Goal: Task Accomplishment & Management: Use online tool/utility

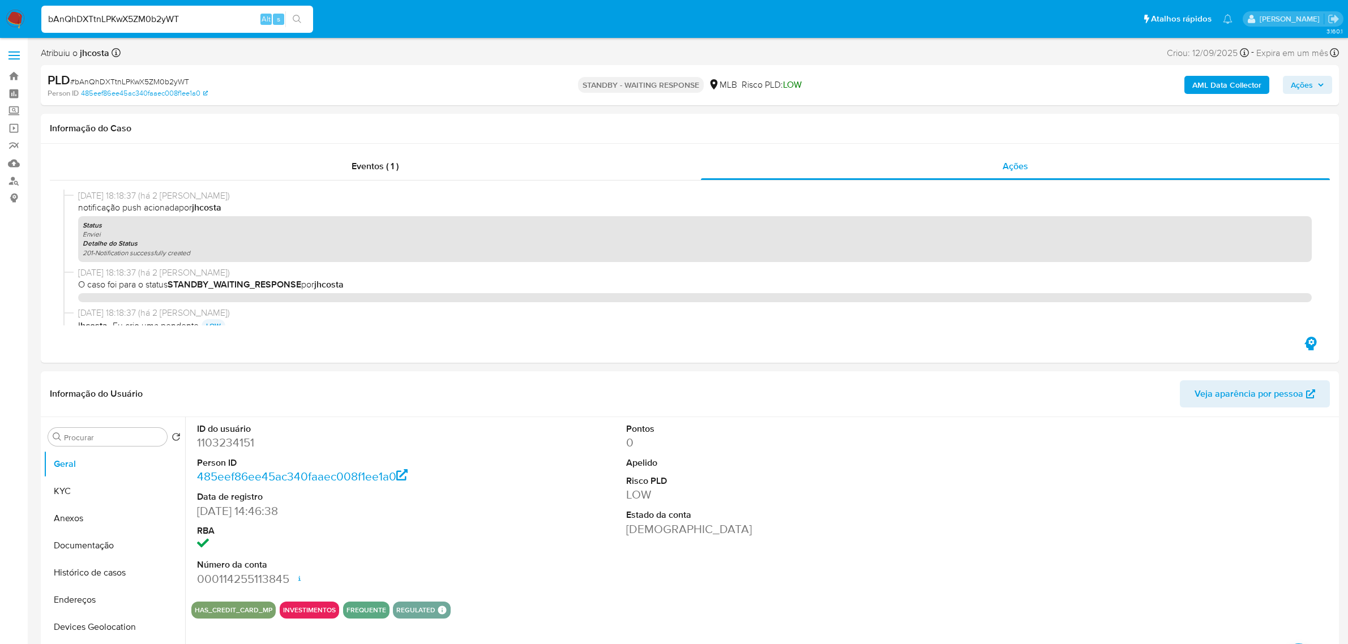
select select "10"
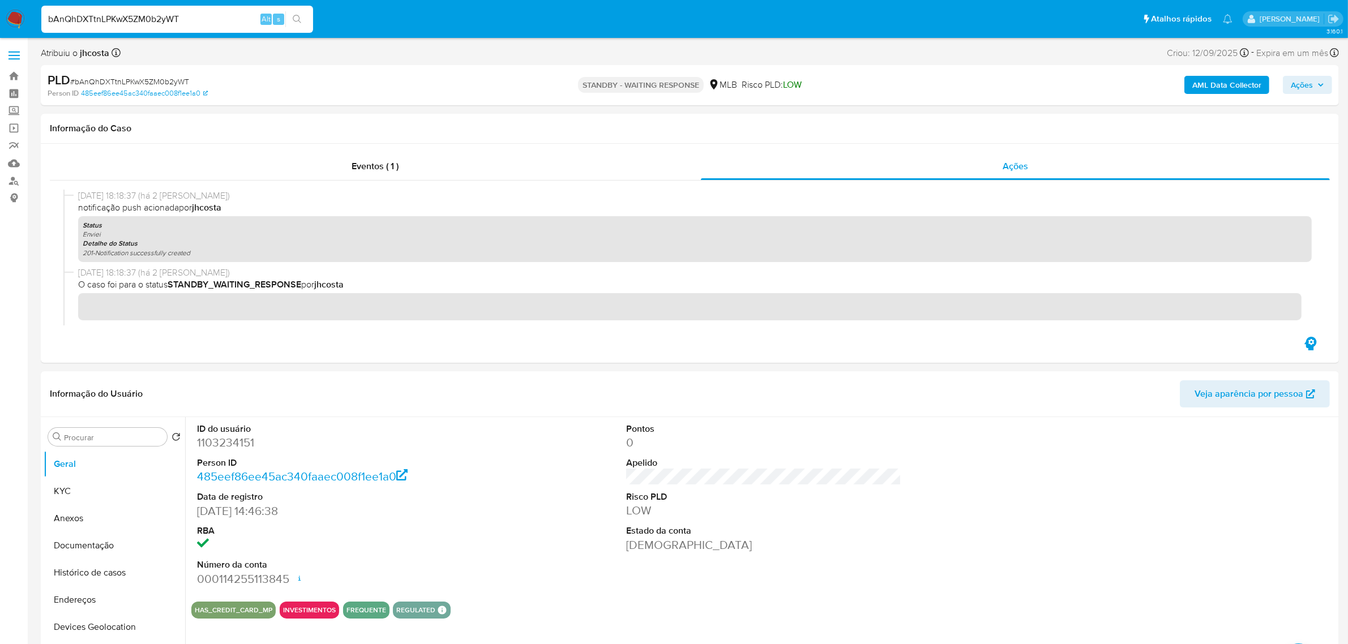
click at [200, 14] on input "bAnQhDXTtnLPKwX5ZM0b2yWT" at bounding box center [177, 19] width 272 height 15
type input "SCEu4QAk4szmkd5TBdcU16Jq"
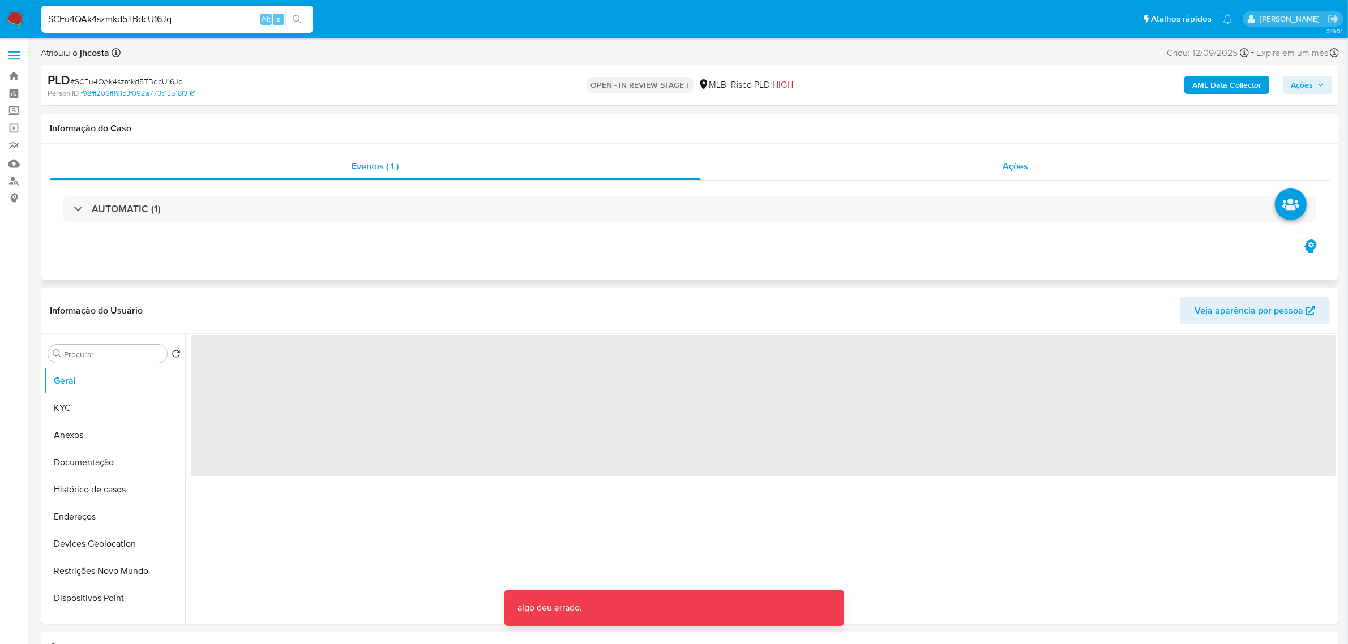
select select "10"
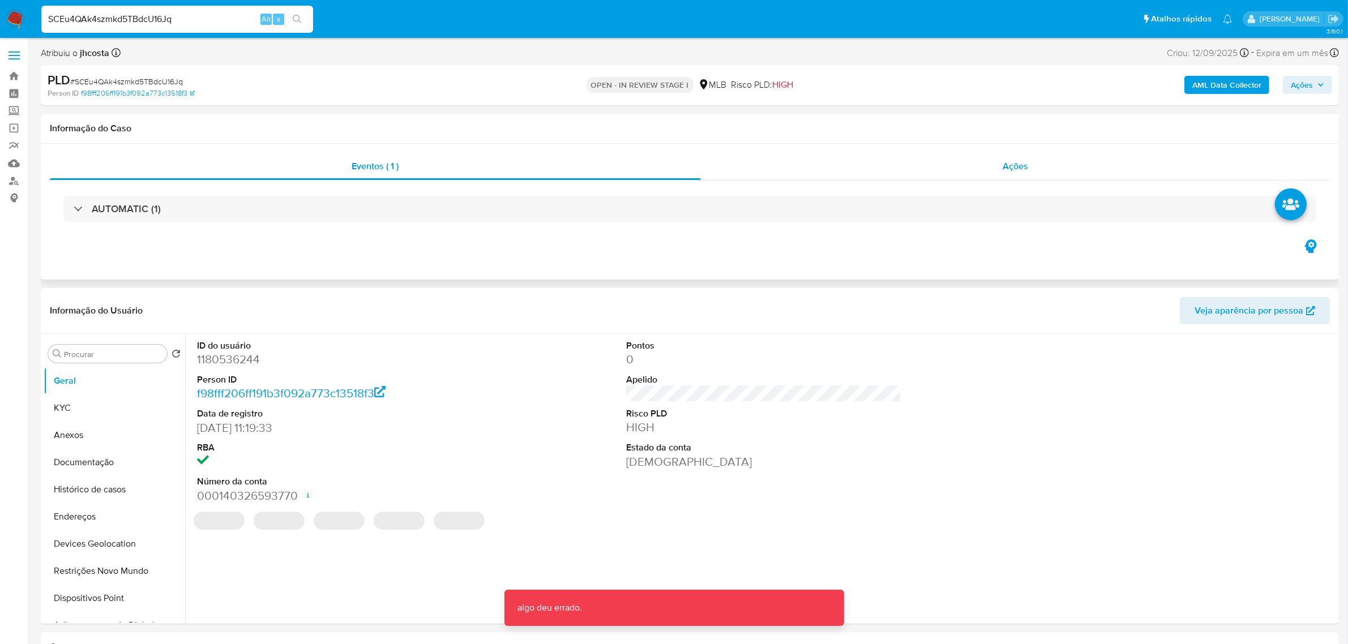
click at [1002, 156] on div "Ações" at bounding box center [1016, 166] width 630 height 27
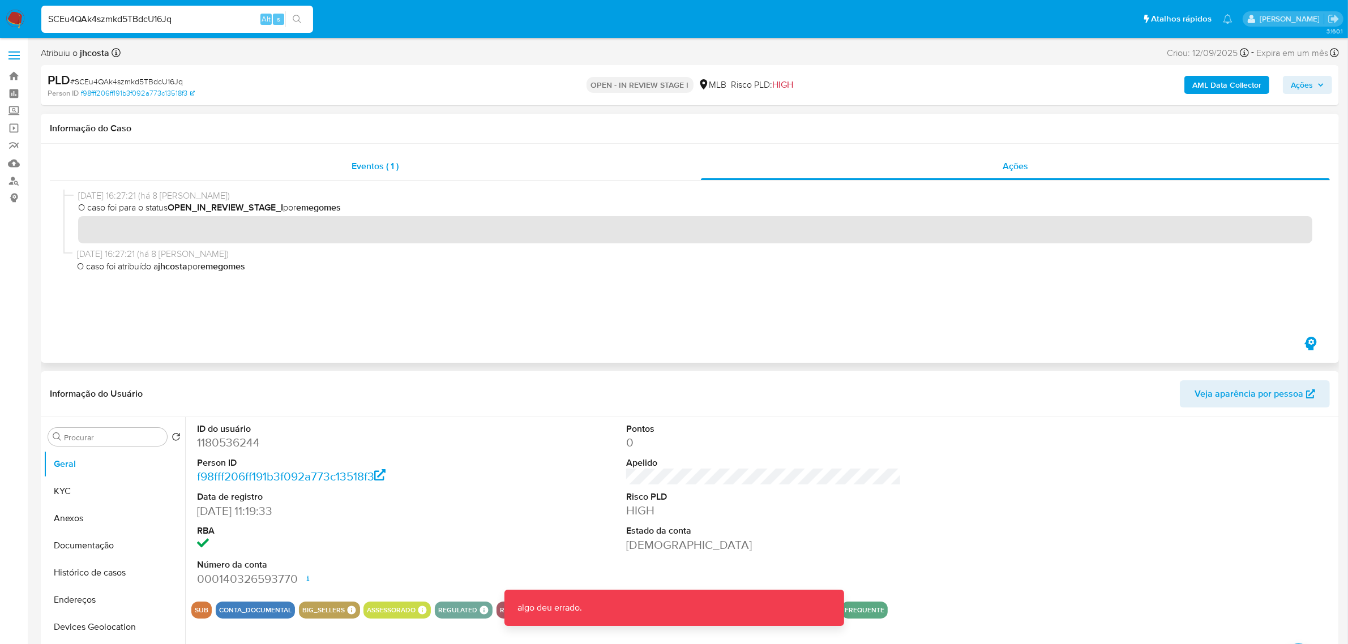
click at [348, 168] on div "Eventos ( 1 )" at bounding box center [375, 166] width 651 height 27
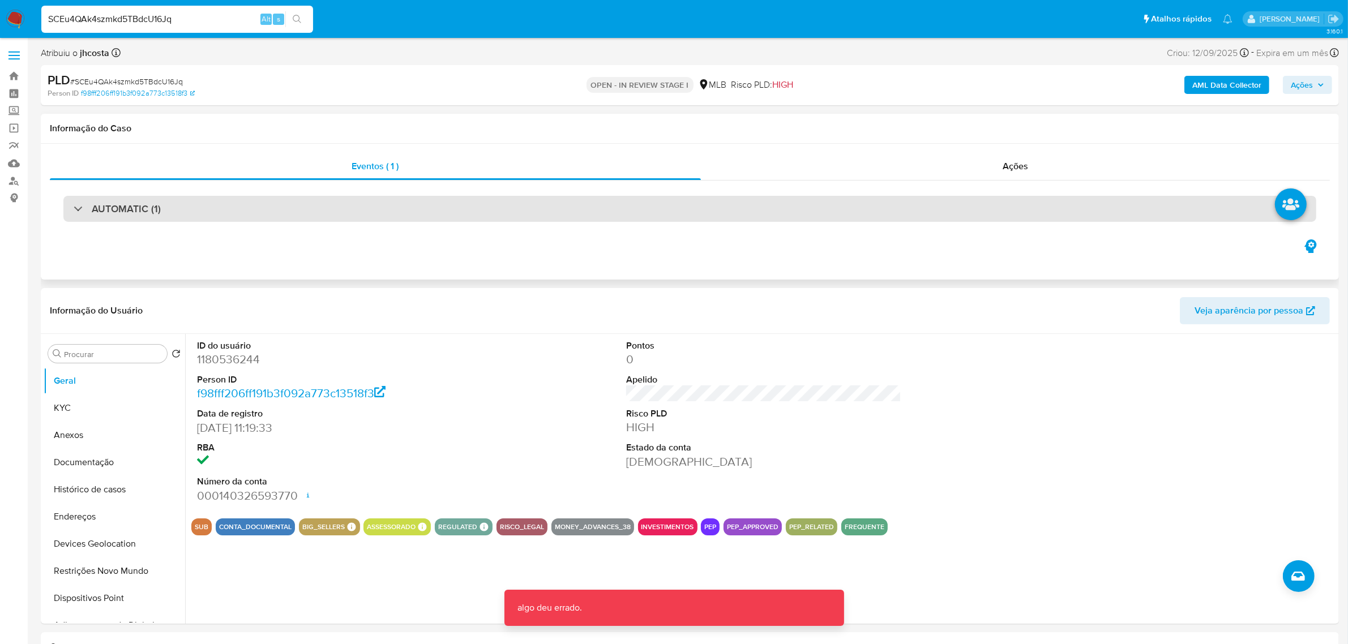
click at [167, 215] on div "AUTOMATIC (1)" at bounding box center [689, 209] width 1253 height 26
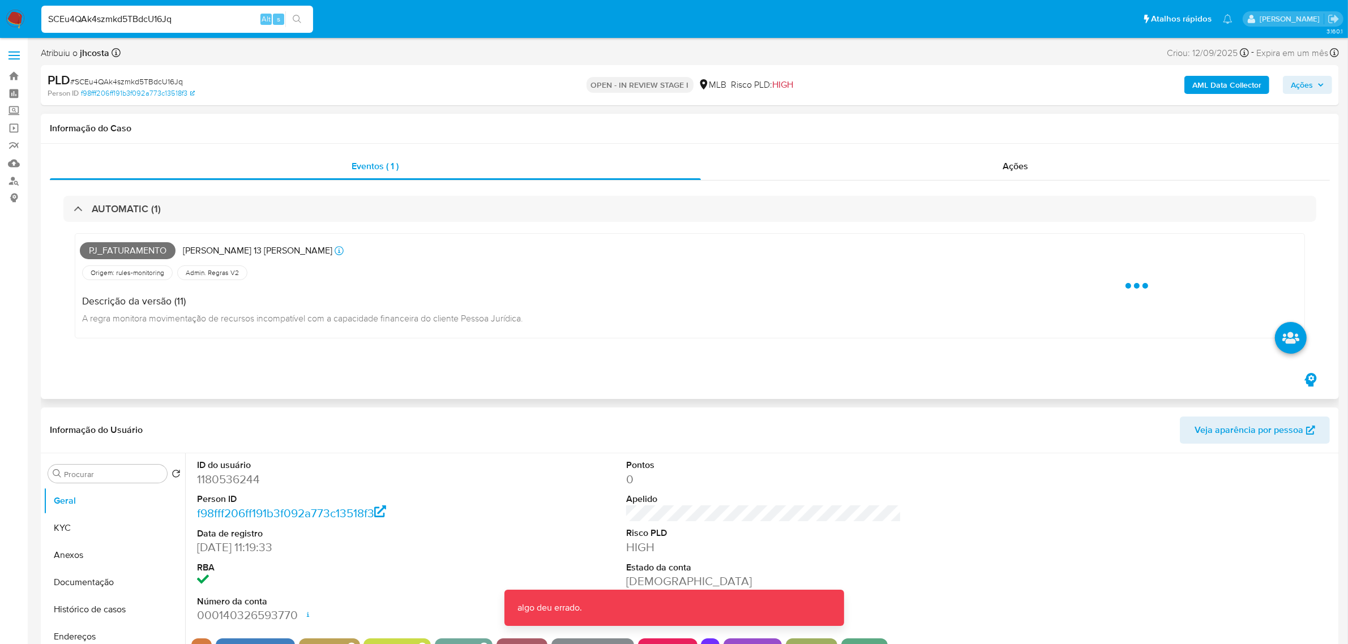
click at [134, 245] on span "Pj_faturamento" at bounding box center [128, 250] width 96 height 17
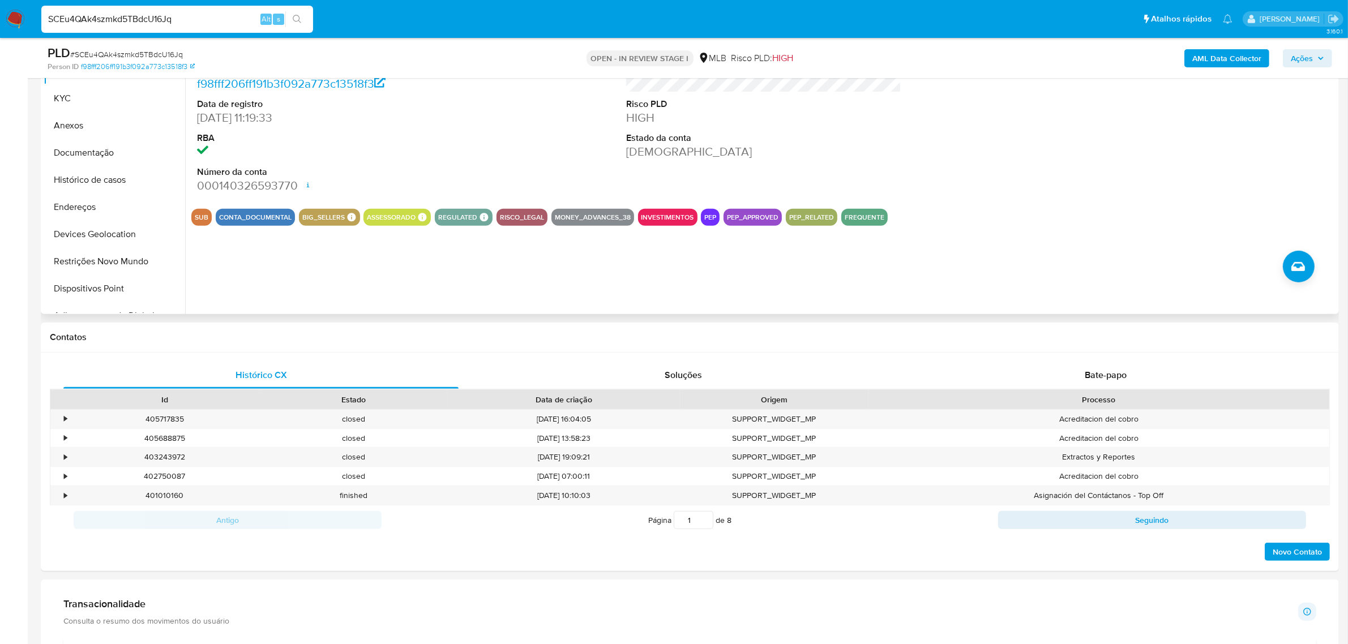
scroll to position [354, 0]
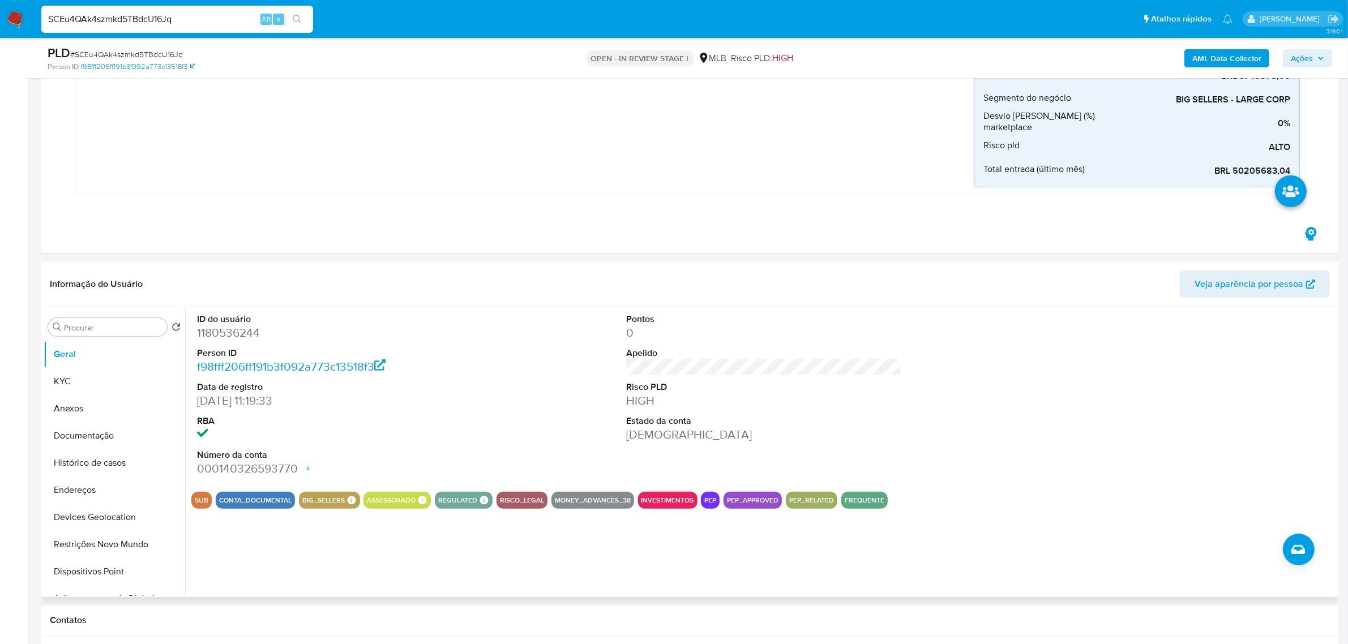
drag, startPoint x: 739, startPoint y: 507, endPoint x: 762, endPoint y: 510, distance: 22.8
click at [760, 510] on div "ID do usuário 1180536244 Person ID f98fff206ff191b3f092a773c13518f3 Data de reg…" at bounding box center [760, 452] width 1151 height 290
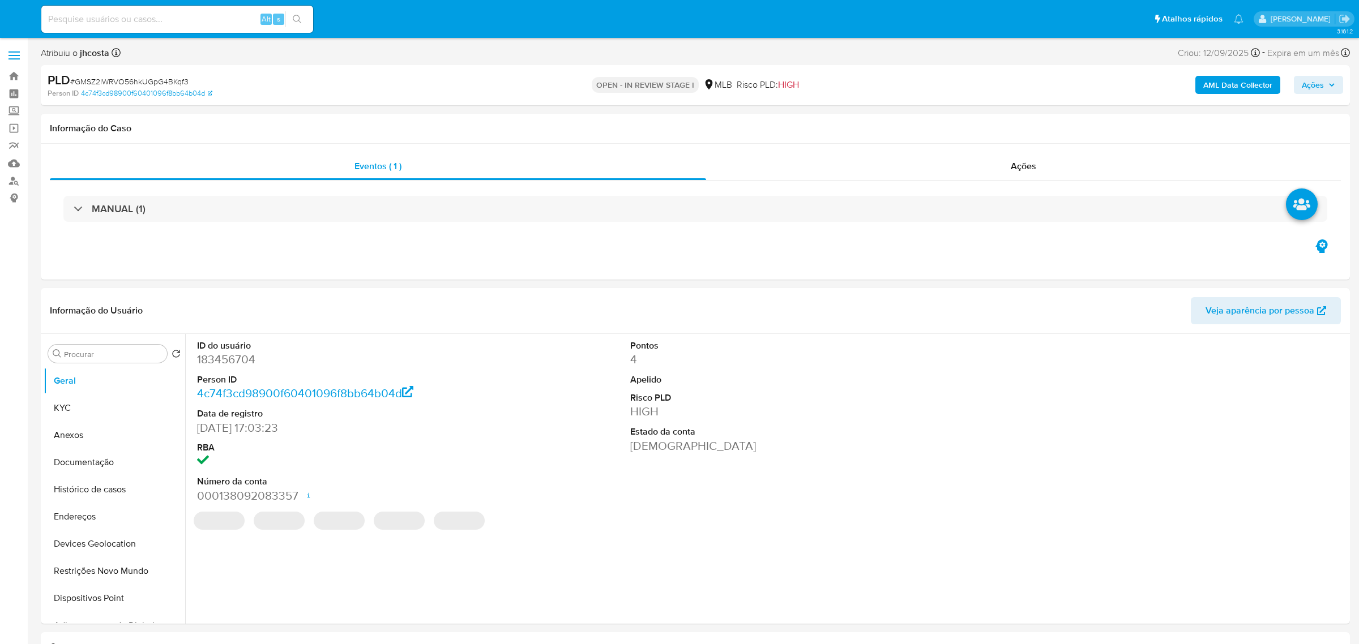
select select "10"
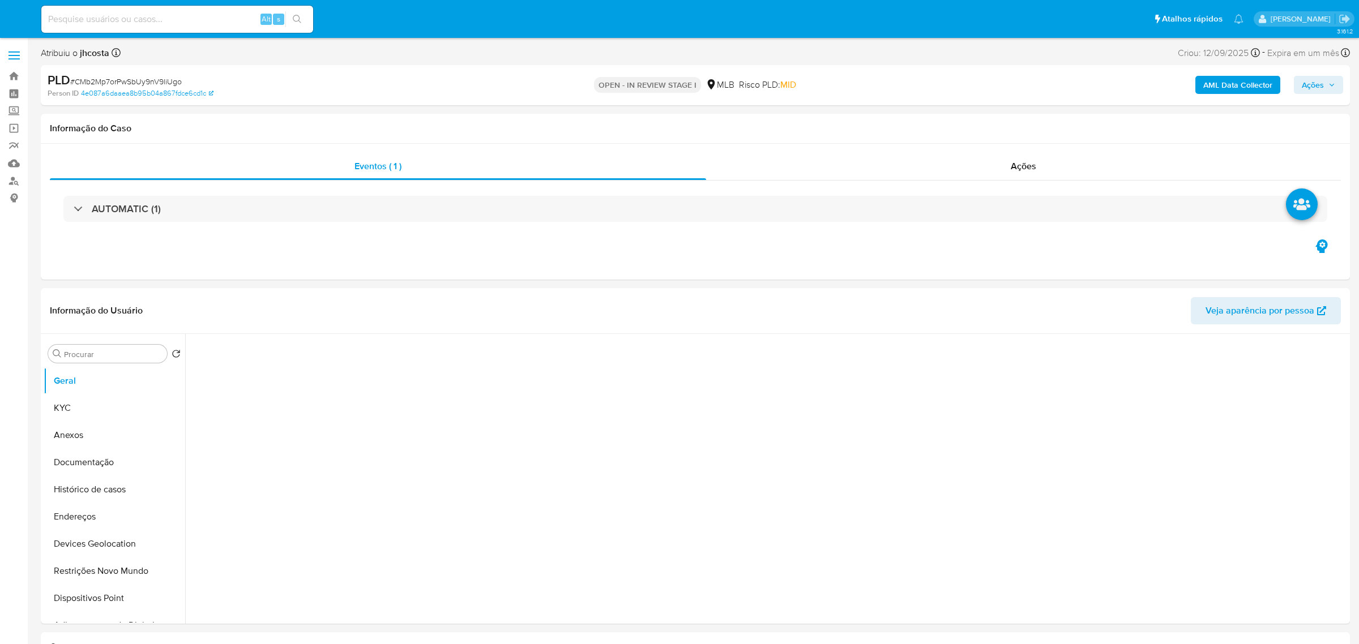
select select "10"
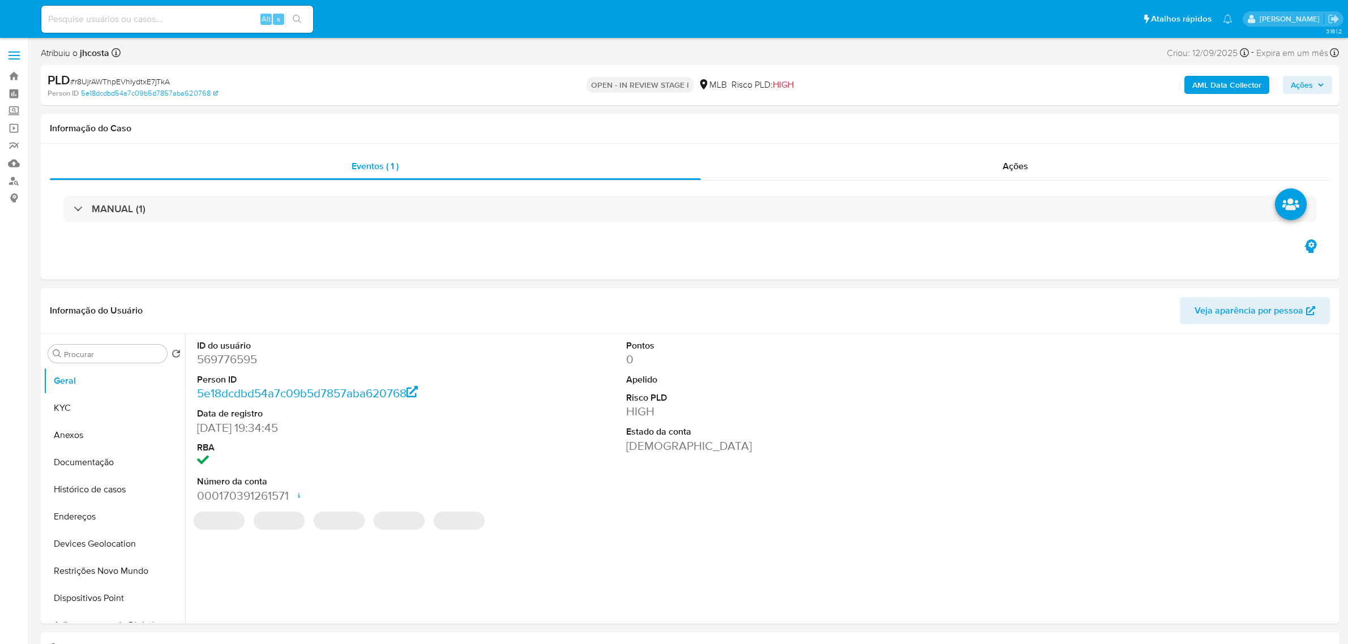
select select "10"
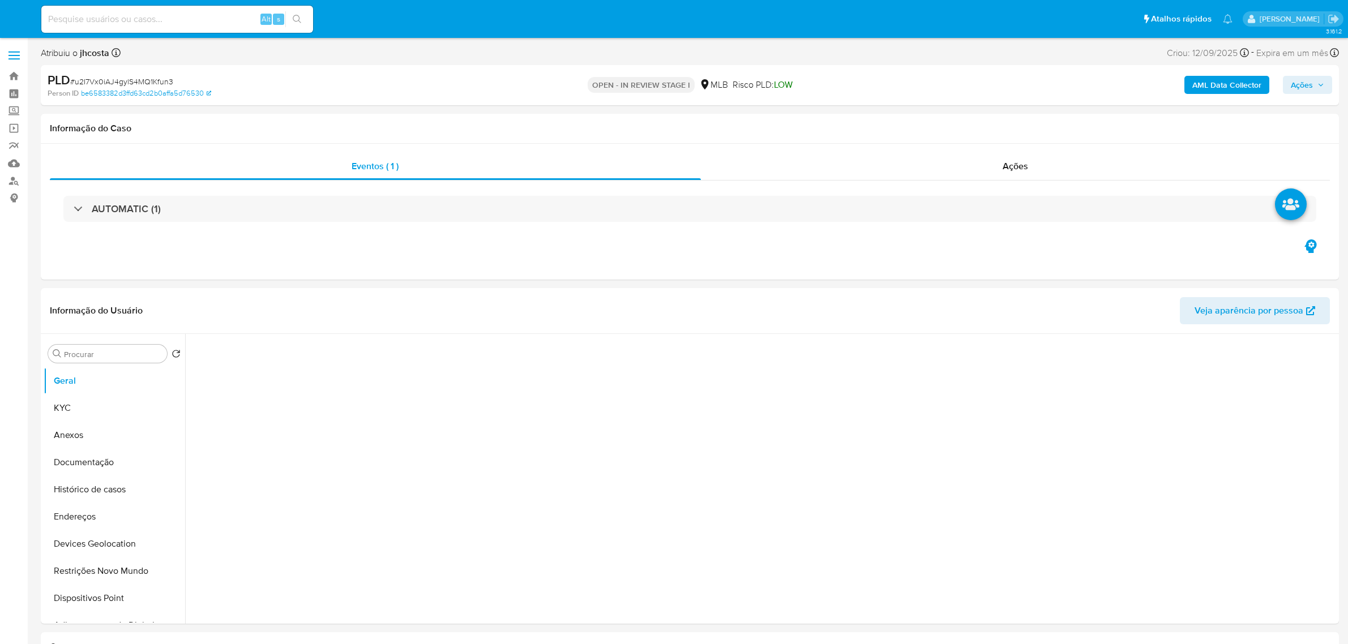
select select "10"
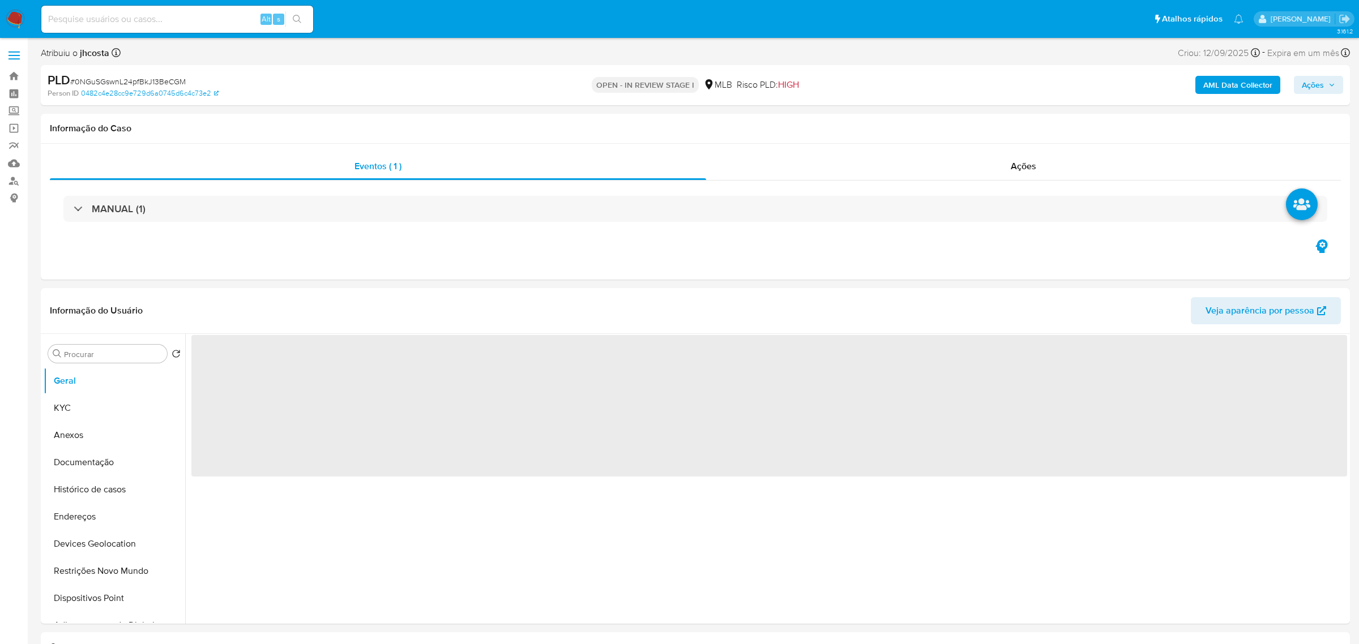
select select "10"
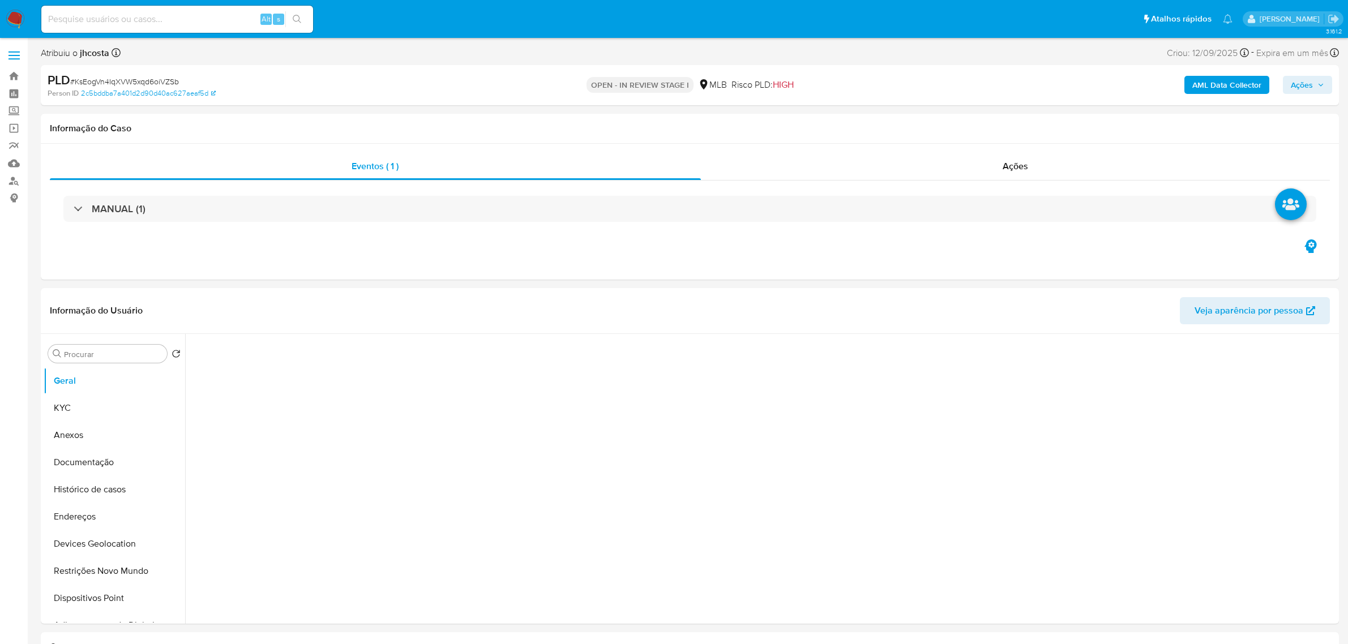
select select "10"
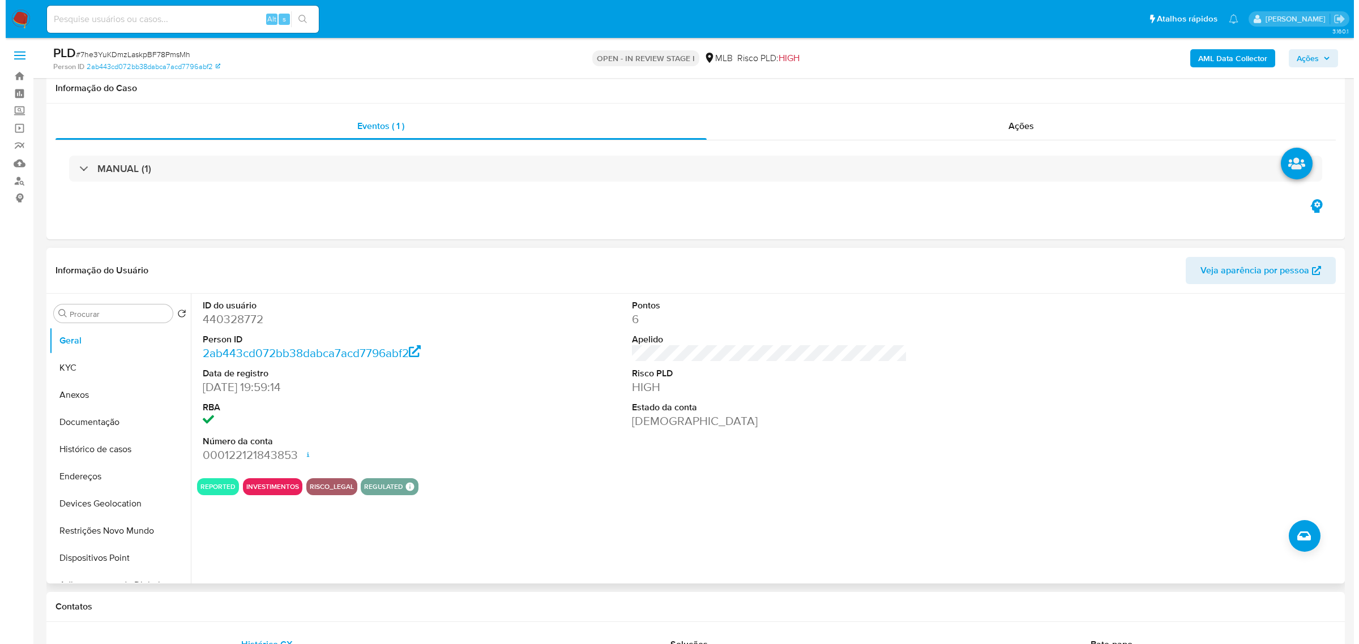
scroll to position [142, 0]
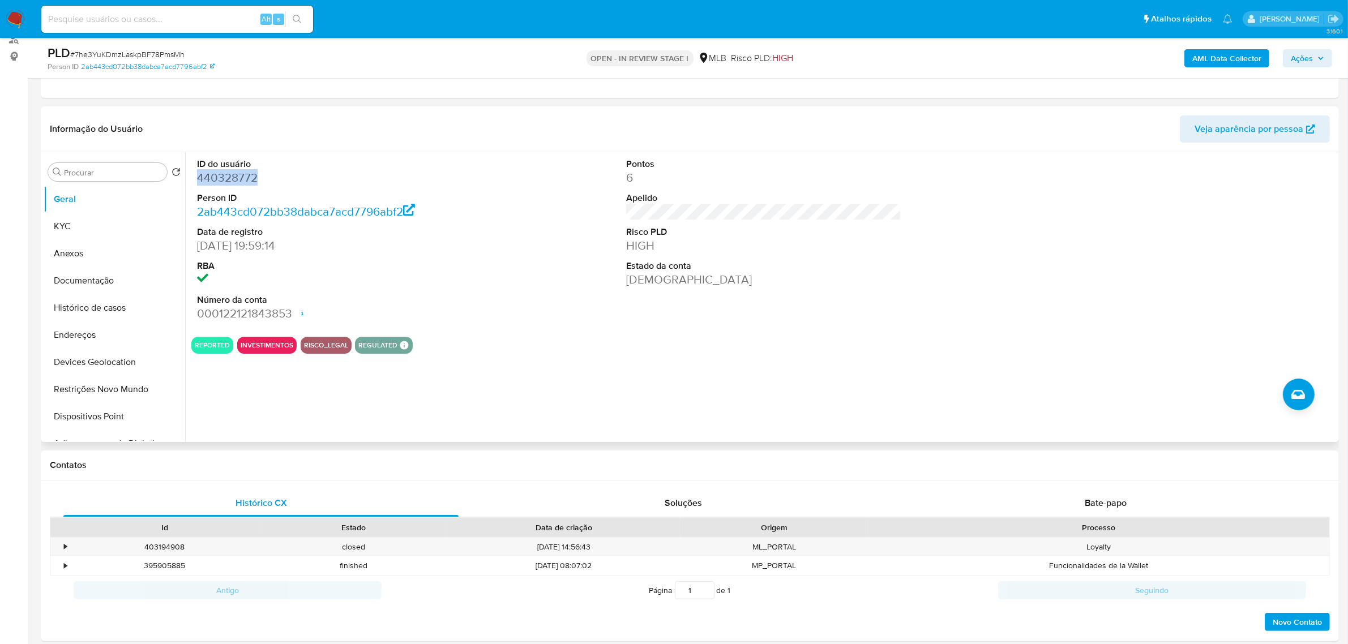
click at [242, 177] on dd "440328772" at bounding box center [334, 178] width 275 height 16
click at [236, 176] on dd "440328772" at bounding box center [334, 178] width 275 height 16
click at [510, 203] on div "ID do usuário 440328772 Person ID 2ab443cd072bb38dabca7acd7796abf2 Data de regi…" at bounding box center [763, 240] width 1145 height 176
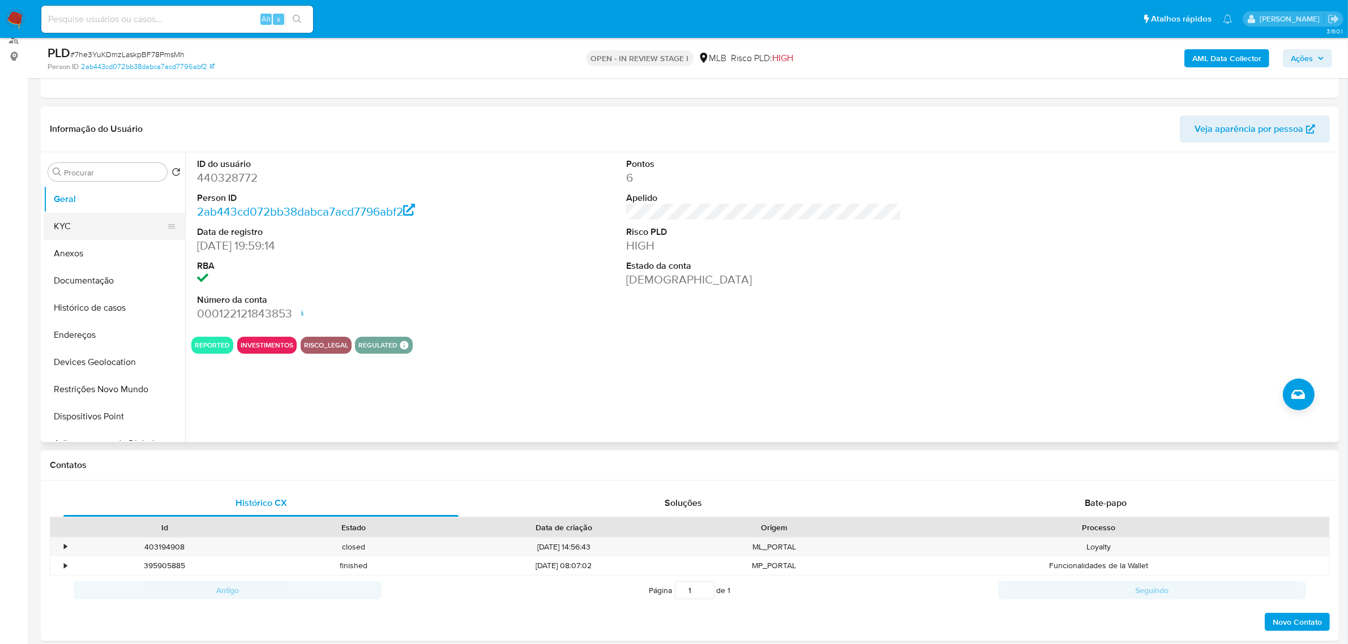
click at [134, 229] on button "KYC" at bounding box center [110, 226] width 132 height 27
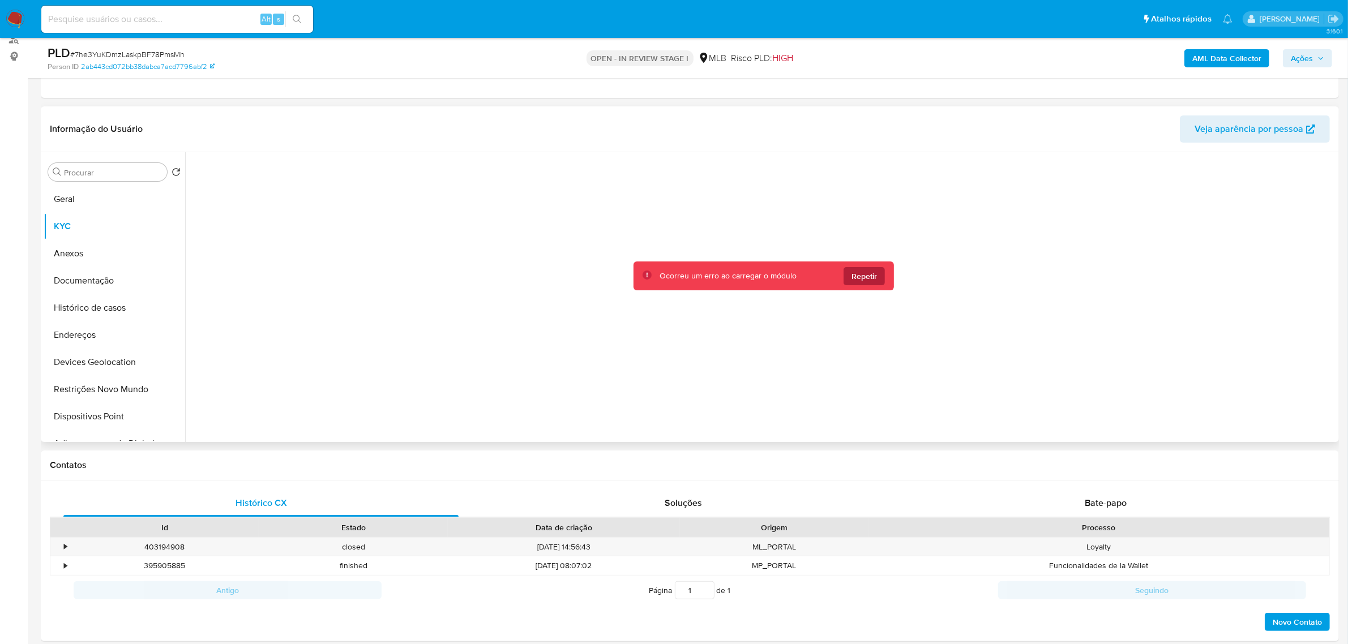
click at [856, 284] on button "Repetir" at bounding box center [864, 276] width 41 height 18
click at [875, 276] on button "Repetir" at bounding box center [864, 276] width 41 height 18
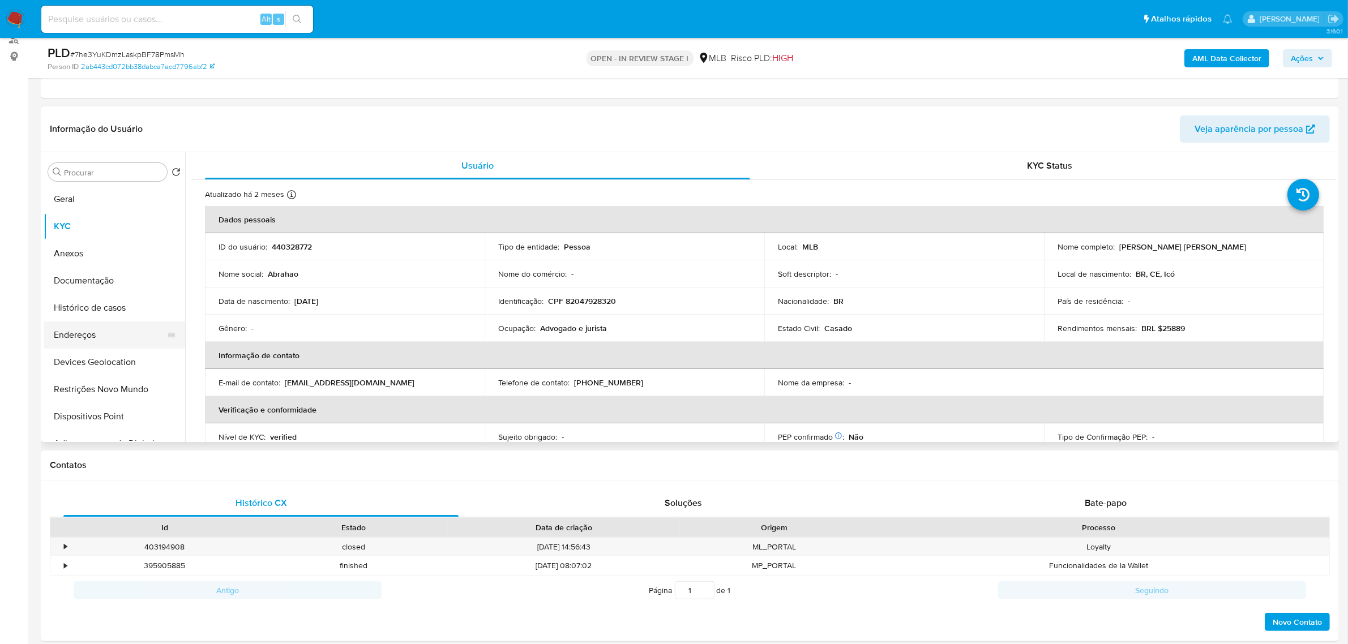
click at [92, 332] on button "Endereços" at bounding box center [110, 335] width 132 height 27
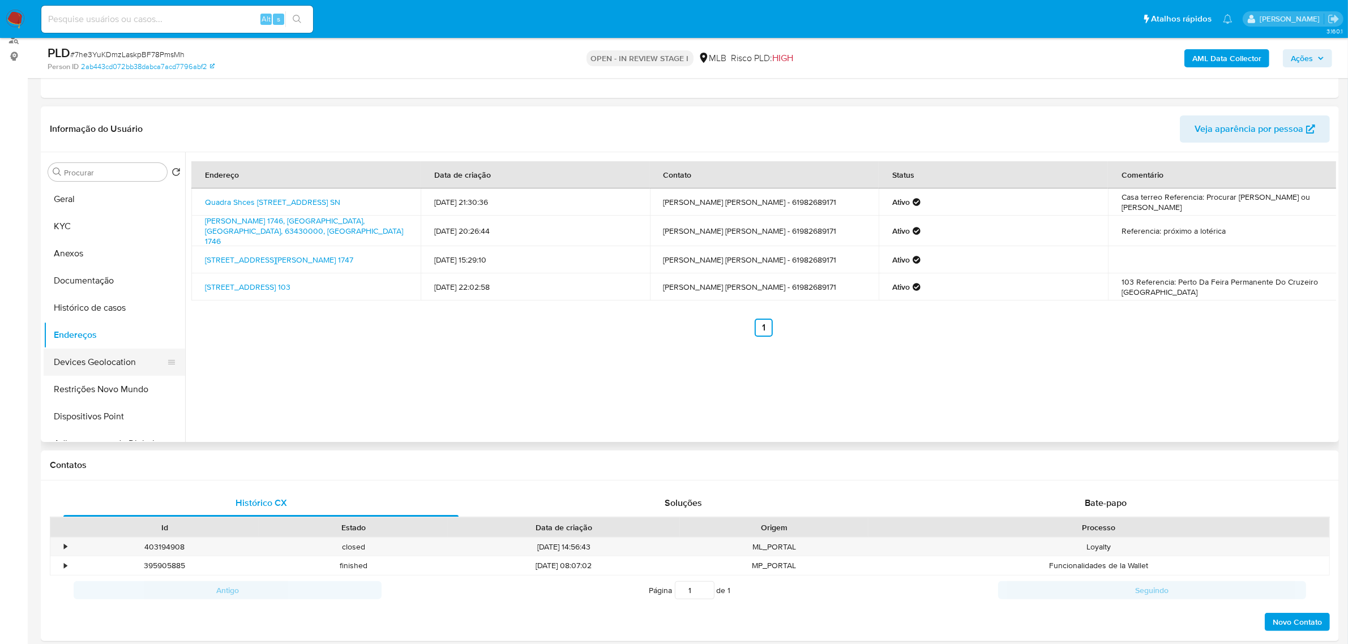
click at [116, 360] on button "Devices Geolocation" at bounding box center [110, 362] width 132 height 27
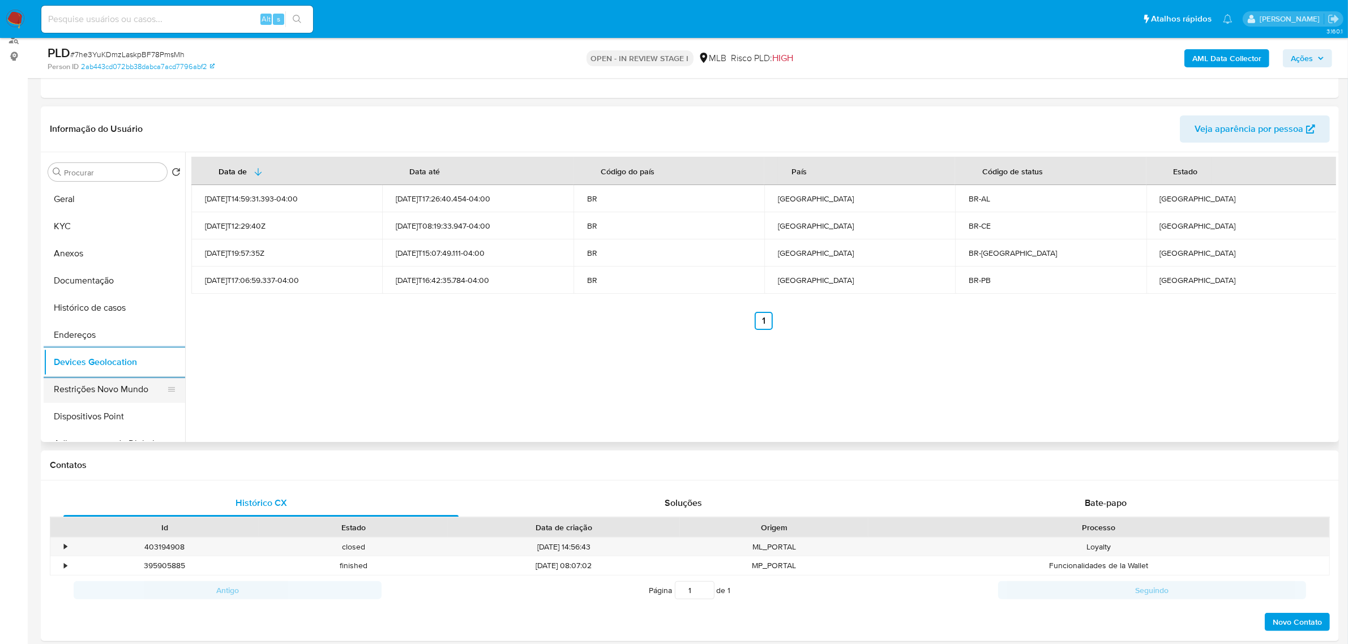
click at [119, 386] on button "Restrições Novo Mundo" at bounding box center [110, 389] width 132 height 27
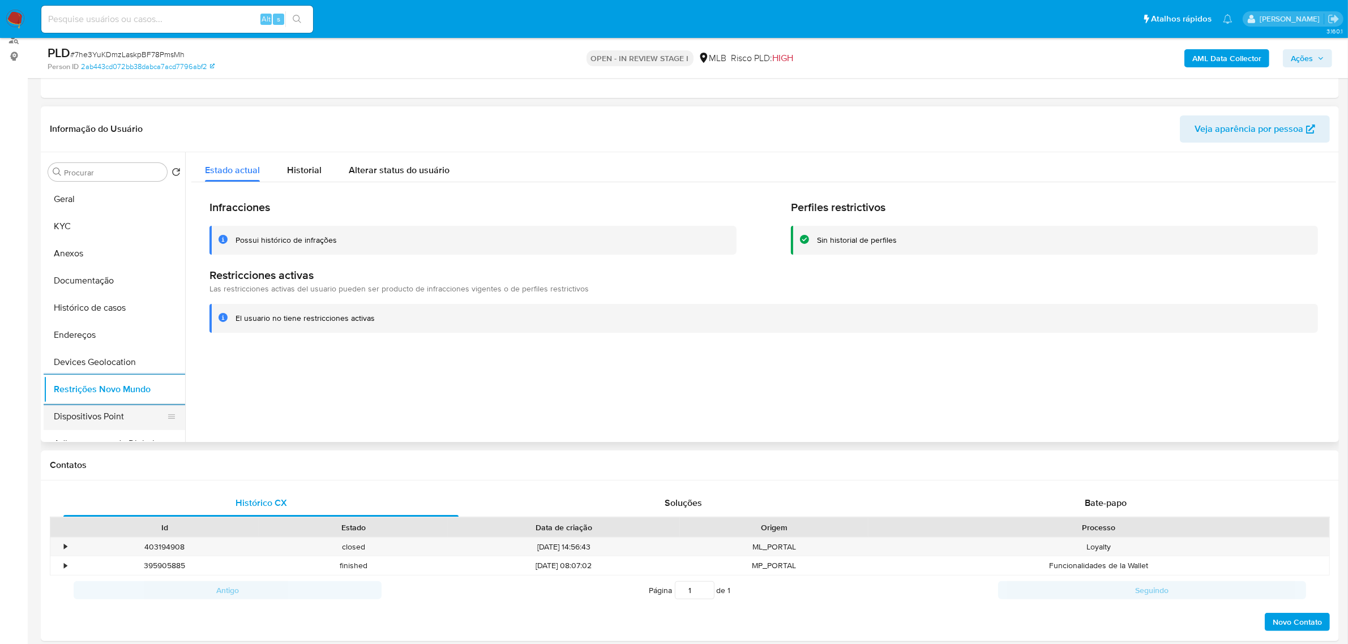
click at [114, 416] on button "Dispositivos Point" at bounding box center [110, 416] width 132 height 27
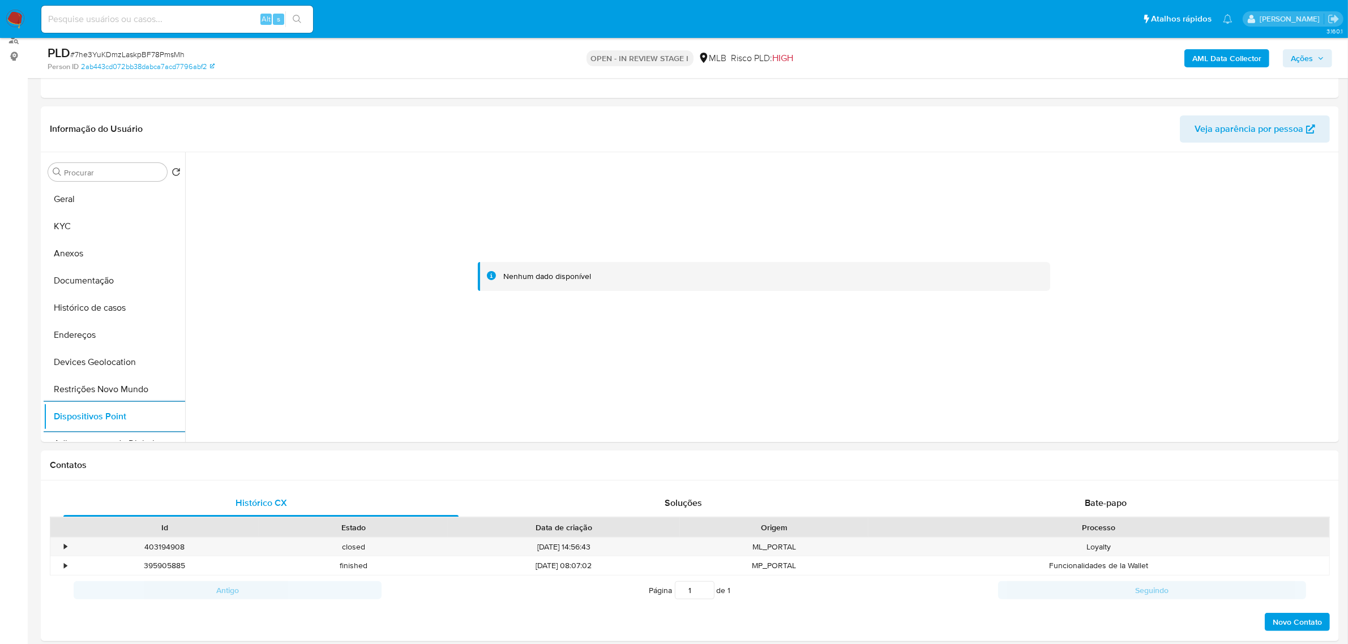
click at [1196, 66] on b "AML Data Collector" at bounding box center [1226, 58] width 69 height 18
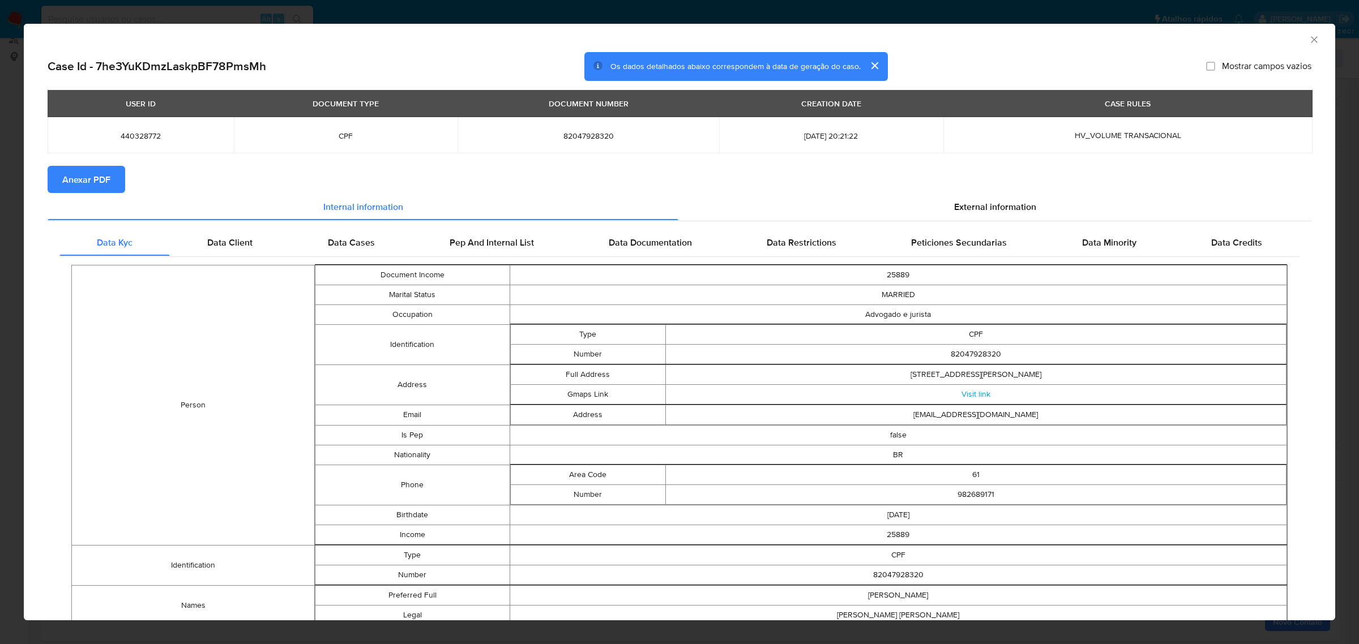
click at [105, 182] on span "Anexar PDF" at bounding box center [86, 179] width 48 height 25
click at [988, 208] on span "External information" at bounding box center [995, 208] width 82 height 13
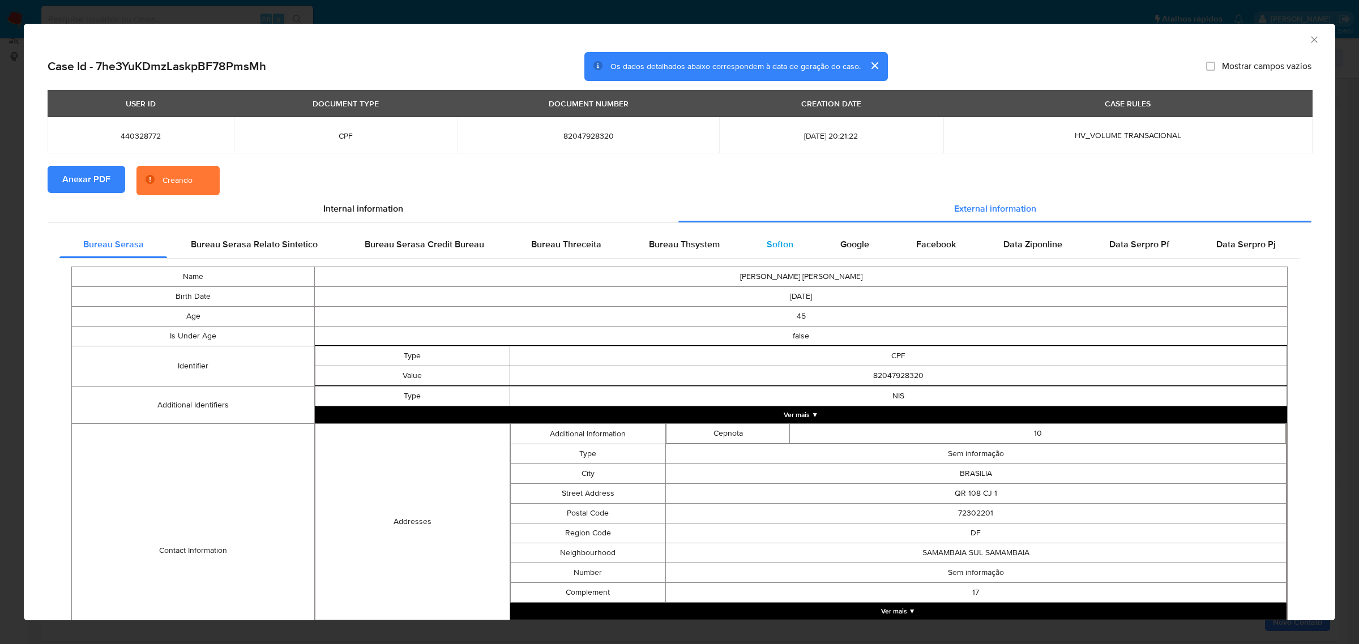
click at [793, 250] on div "Softon" at bounding box center [780, 244] width 74 height 27
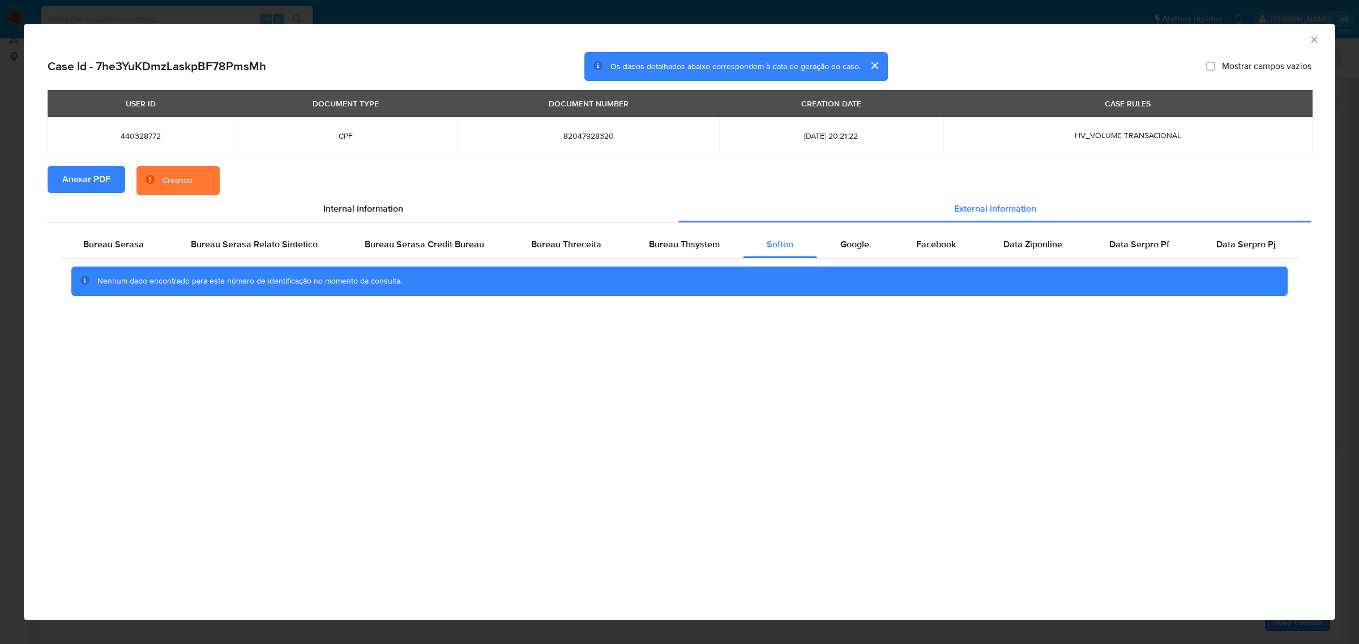
click at [1314, 37] on icon "Fechar a janela" at bounding box center [1314, 39] width 11 height 11
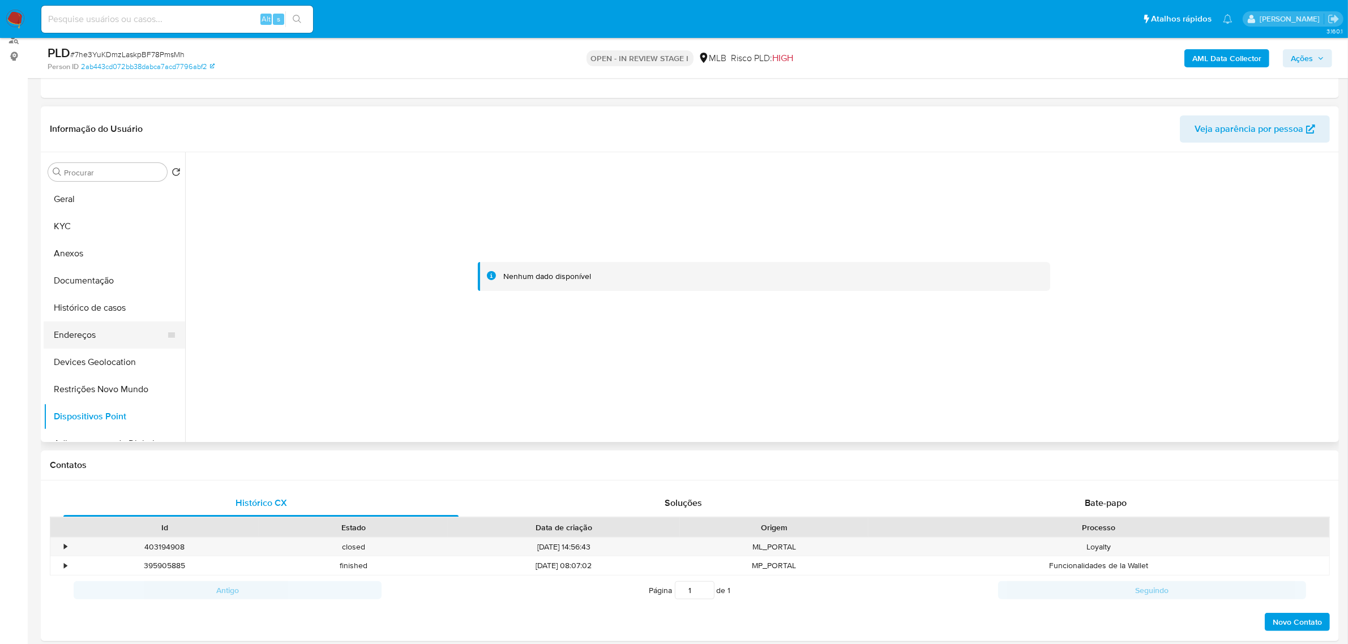
click at [95, 343] on button "Endereços" at bounding box center [110, 335] width 132 height 27
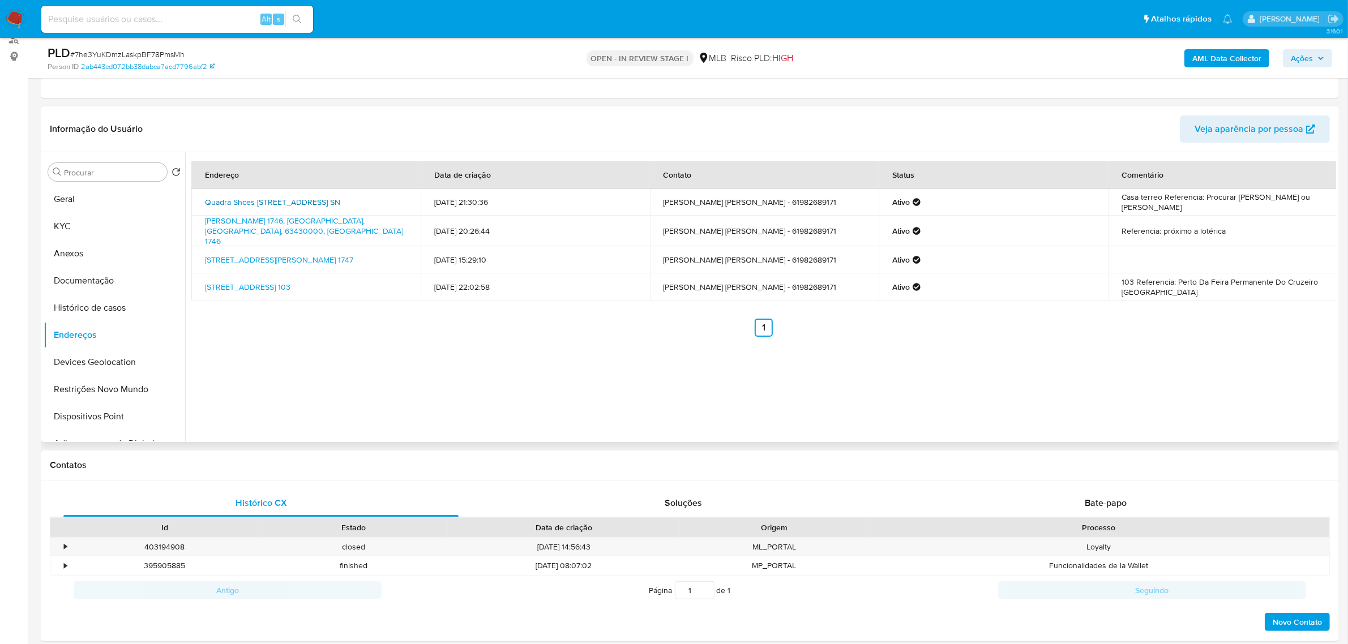
drag, startPoint x: 200, startPoint y: 198, endPoint x: 268, endPoint y: 208, distance: 68.7
click at [268, 208] on td "Quadra Shces Quadra 1501 Bloco E Sn, Brasília, Distrito Federal, 70658515, Bras…" at bounding box center [305, 202] width 229 height 27
copy link "Quadra Shces Quadra 1501 Bloco E Sn, Brasília, Distrito Federal, 70658515"
click at [263, 208] on link "Quadra Shces Quadra 1501 Bloco E Sn, Brasília, Distrito Federal, 70658515, Bras…" at bounding box center [272, 201] width 135 height 11
click at [94, 225] on button "KYC" at bounding box center [110, 226] width 132 height 27
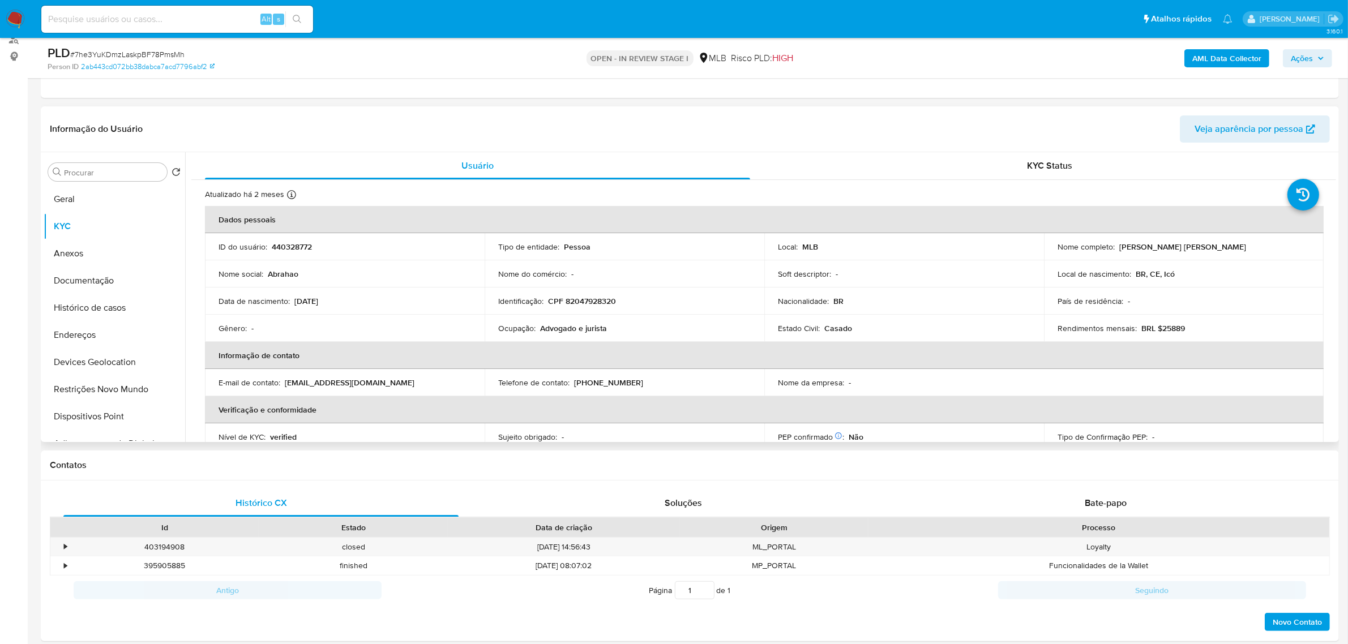
click at [598, 309] on td "Identificação : CPF 82047928320" at bounding box center [625, 301] width 280 height 27
click at [598, 303] on p "CPF 82047928320" at bounding box center [582, 301] width 68 height 10
copy p "82047928320"
click at [95, 275] on button "Documentação" at bounding box center [110, 280] width 132 height 27
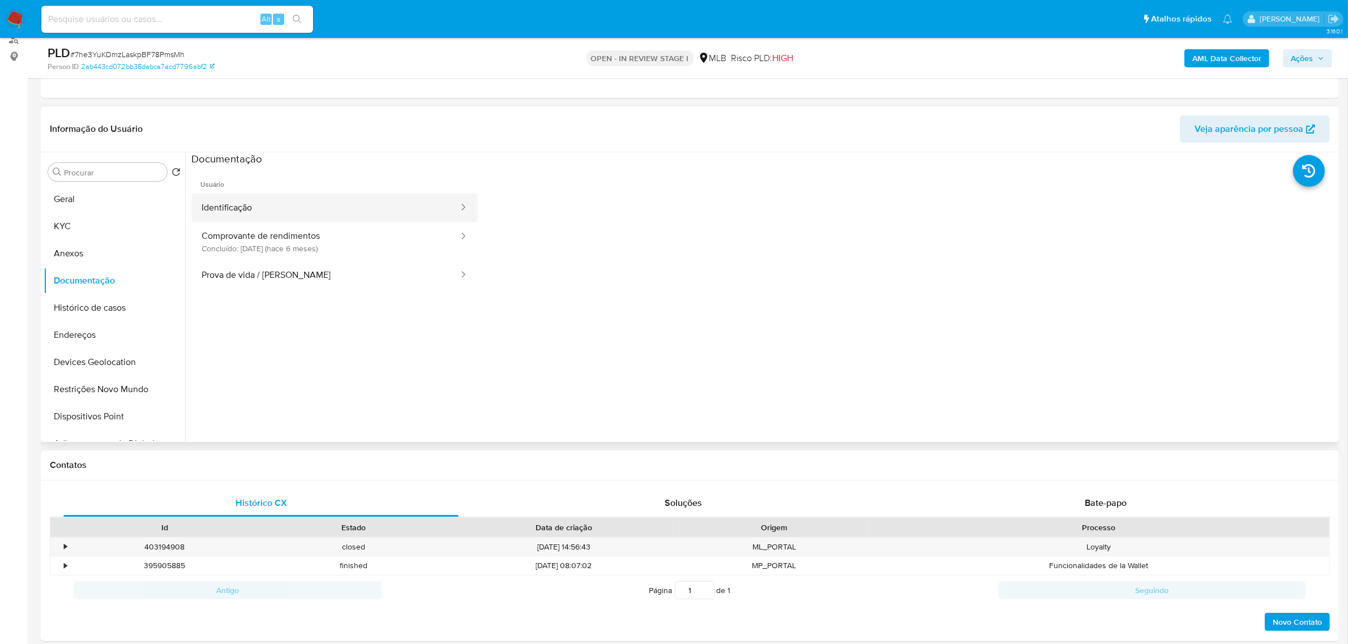
click at [326, 211] on button "Identificação" at bounding box center [325, 208] width 268 height 29
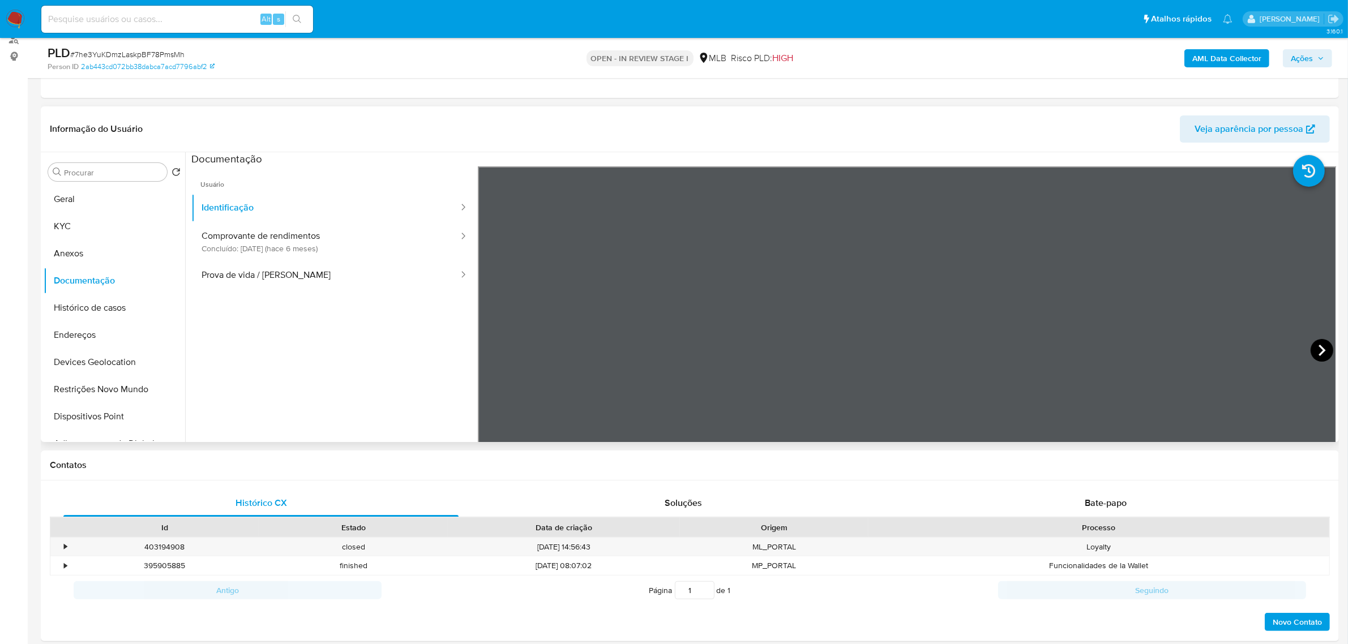
click at [1311, 348] on icon at bounding box center [1322, 350] width 23 height 23
click at [72, 218] on button "KYC" at bounding box center [110, 226] width 132 height 27
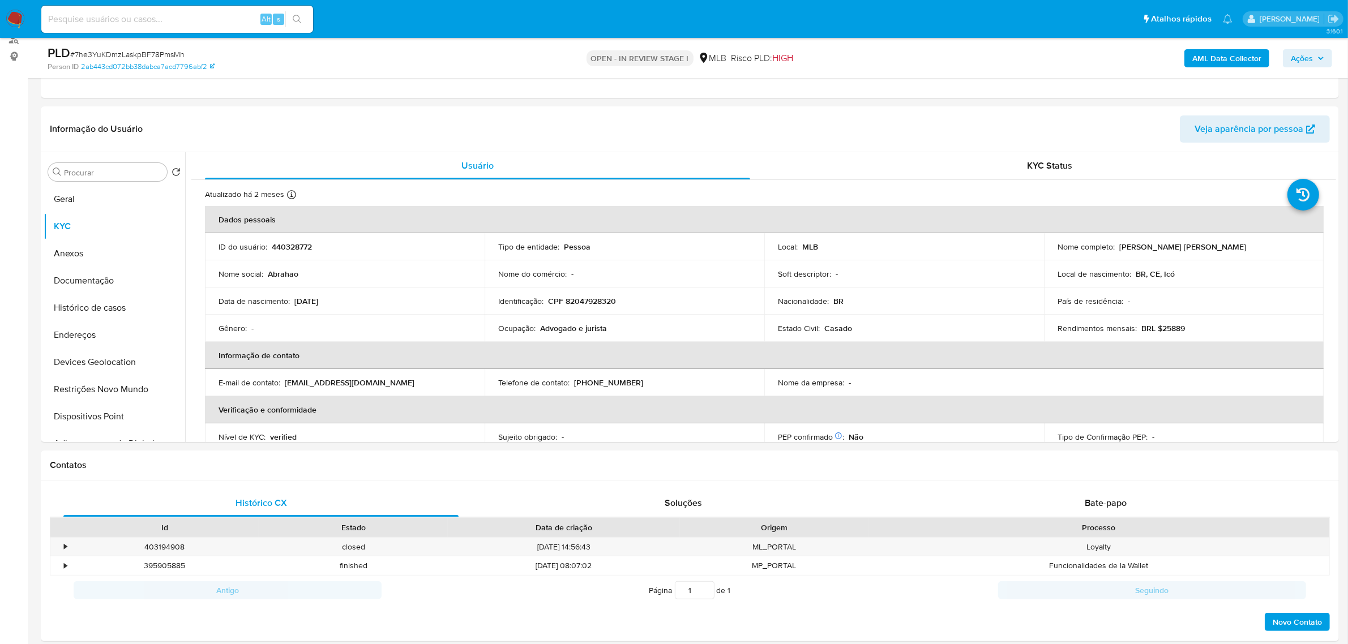
click at [609, 302] on p "CPF 82047928320" at bounding box center [582, 301] width 68 height 10
click at [608, 302] on p "CPF 82047928320" at bounding box center [582, 301] width 68 height 10
copy p "82047928320"
drag, startPoint x: 1115, startPoint y: 246, endPoint x: 1226, endPoint y: 249, distance: 110.4
click at [1226, 249] on div "Nome completo : Abrahao Medeiros de Alencar" at bounding box center [1184, 247] width 253 height 10
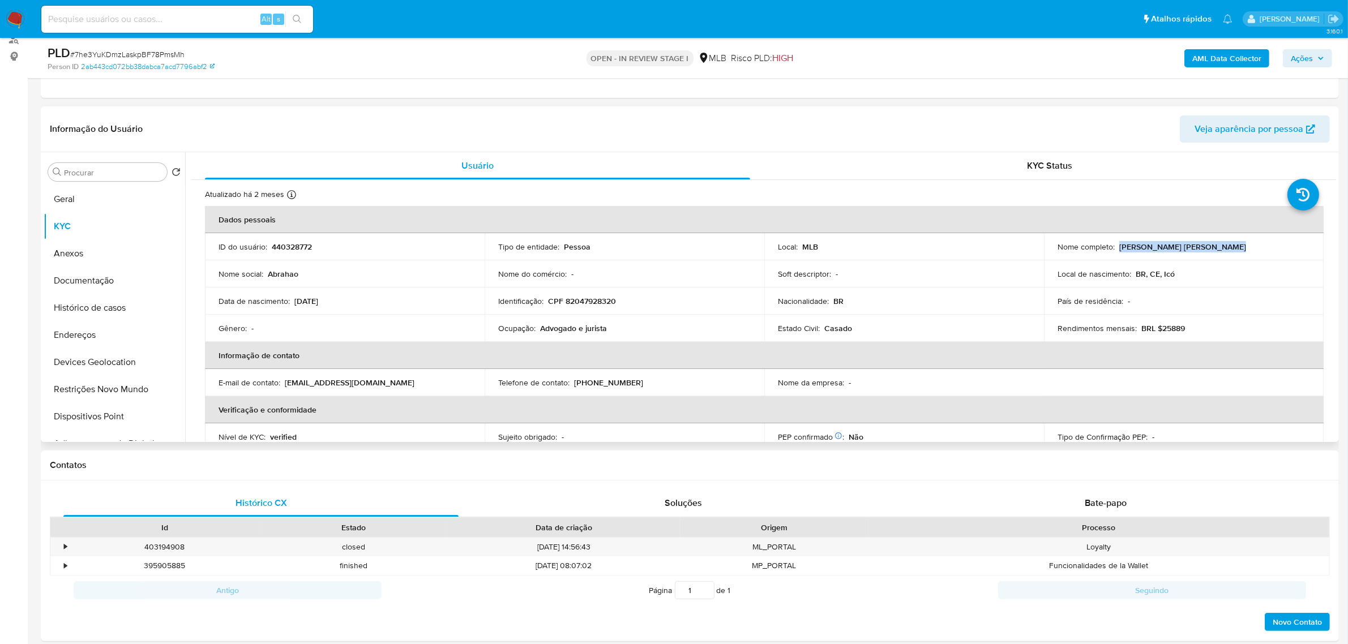
copy p "Abrahao Medeiros de Alencar"
click at [82, 279] on button "Documentação" at bounding box center [110, 280] width 132 height 27
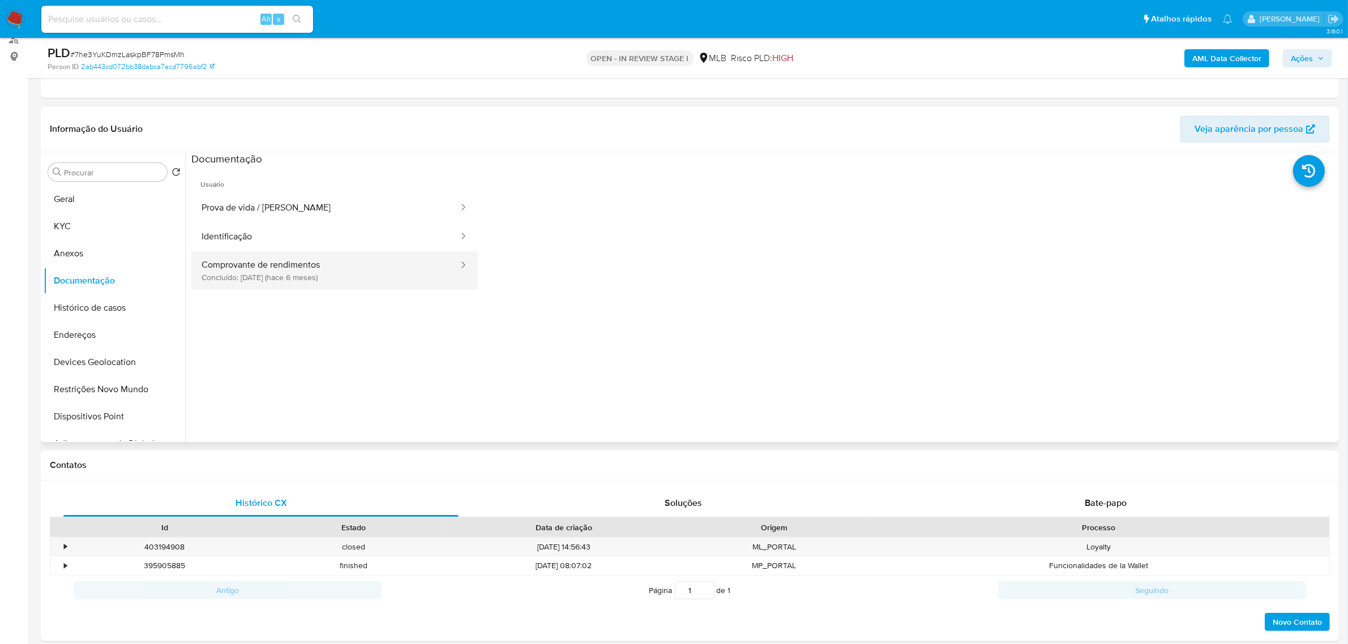
click at [312, 267] on button "Comprovante de rendimentos Concluído: 25/03/2025 (hace 6 meses)" at bounding box center [325, 270] width 268 height 39
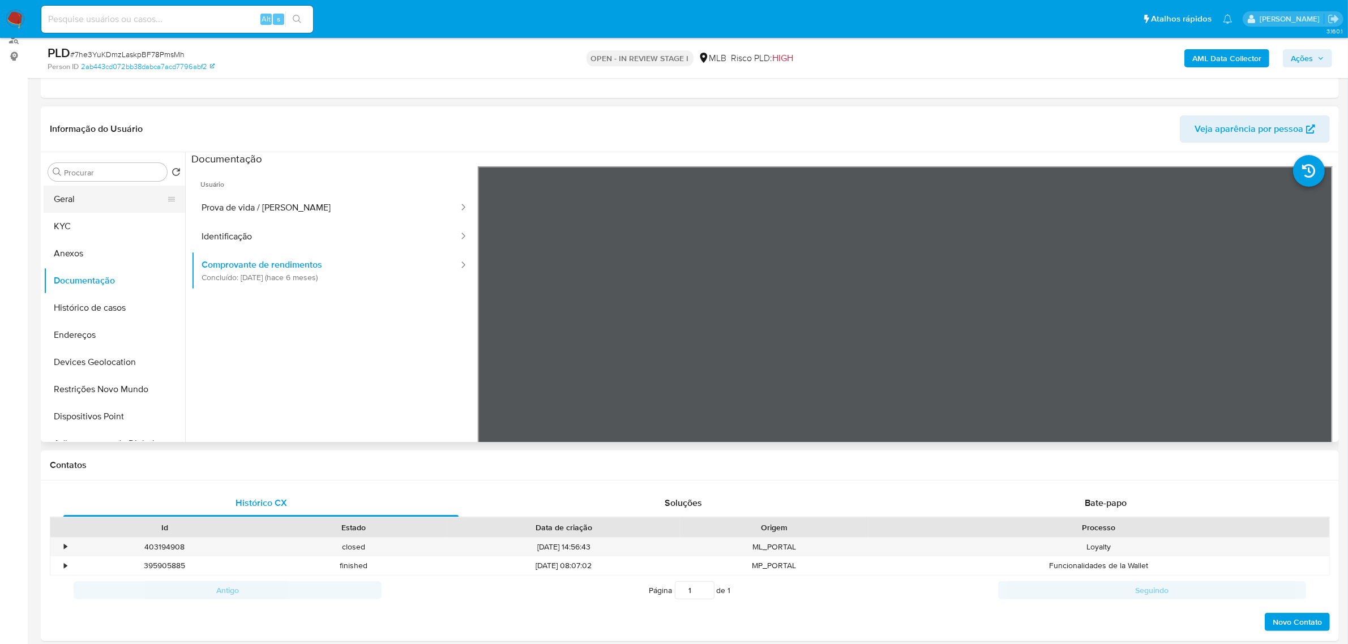
click at [75, 194] on button "Geral" at bounding box center [110, 199] width 132 height 27
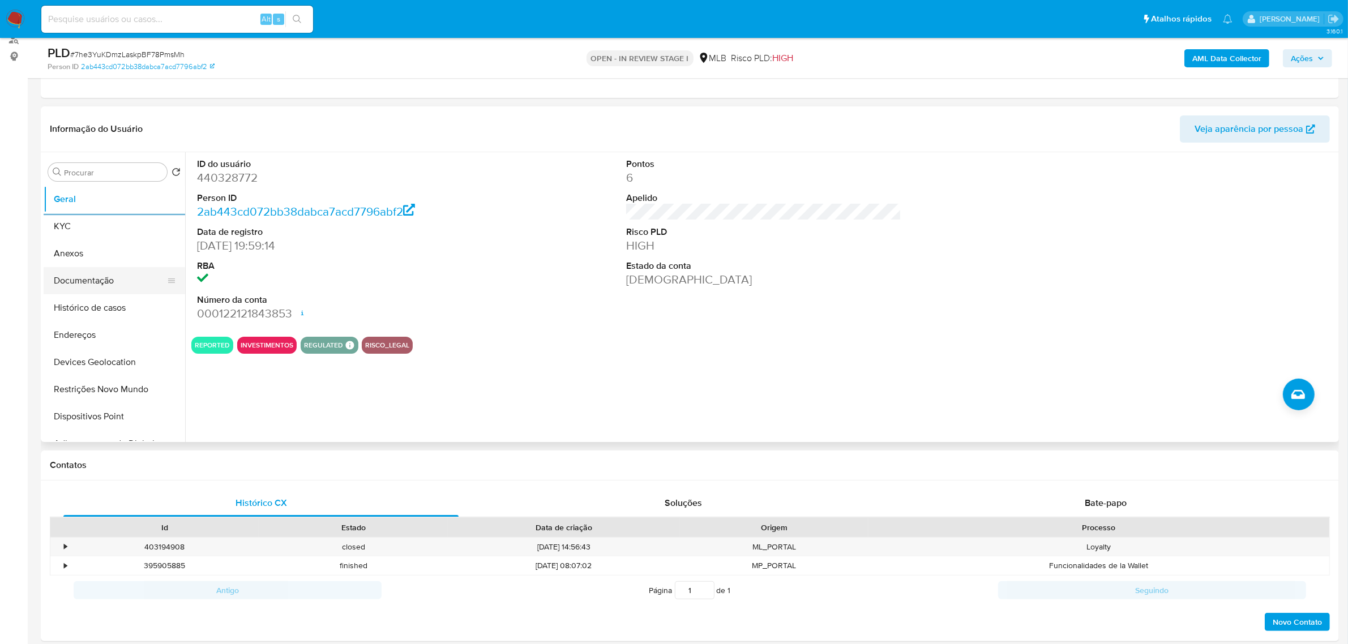
click at [105, 273] on button "Documentação" at bounding box center [110, 280] width 132 height 27
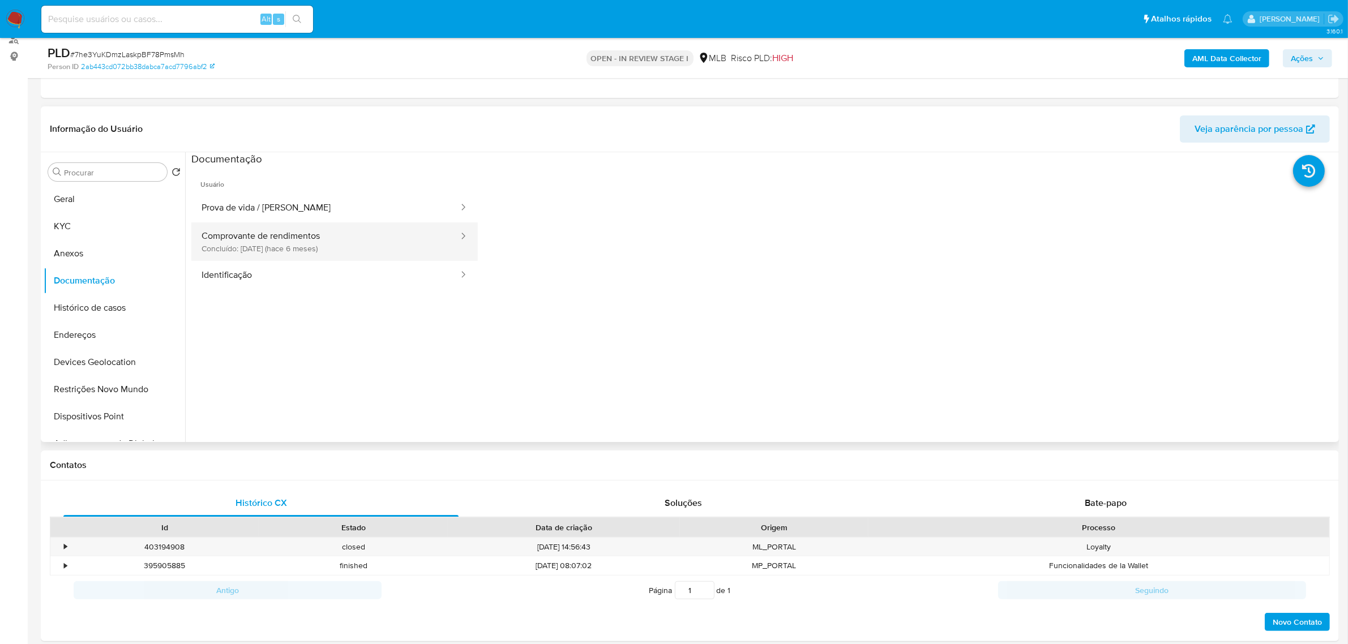
click at [315, 251] on button "Comprovante de rendimentos Concluído: 25/03/2025 (hace 6 meses)" at bounding box center [325, 242] width 268 height 39
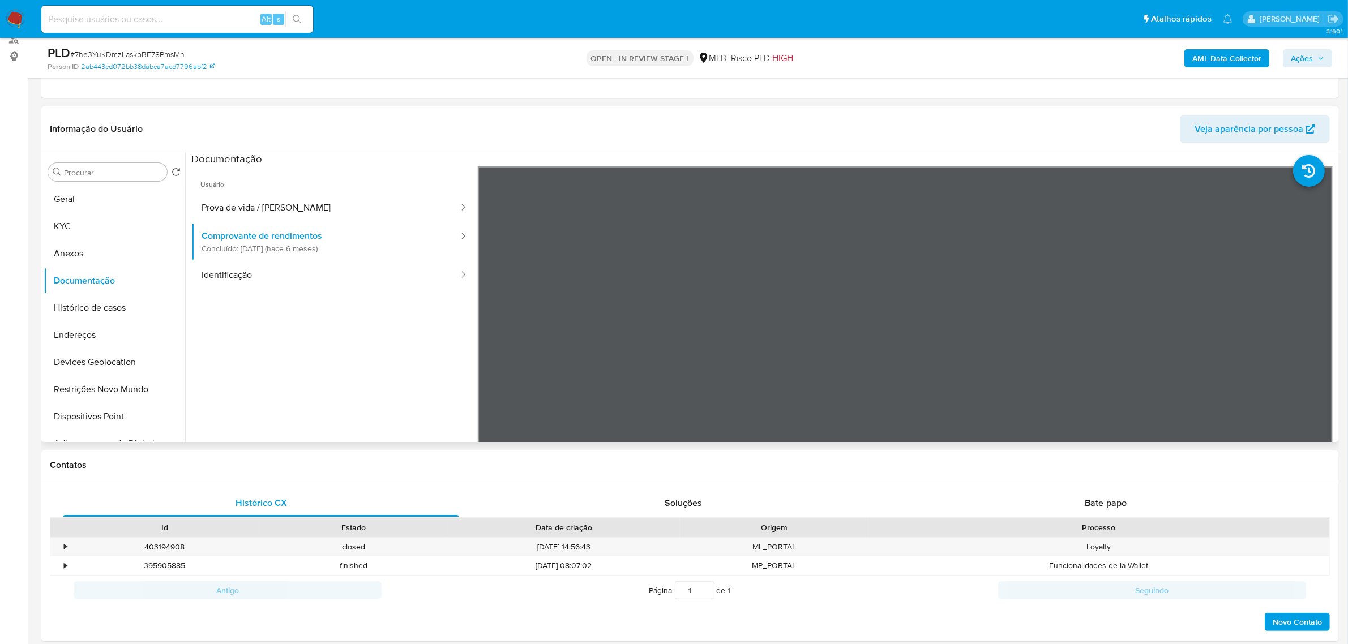
click at [191, 223] on button "Comprovante de rendimentos Concluído: 25/03/2025 (hace 6 meses)" at bounding box center [325, 242] width 268 height 39
click at [76, 258] on button "Anexos" at bounding box center [110, 253] width 132 height 27
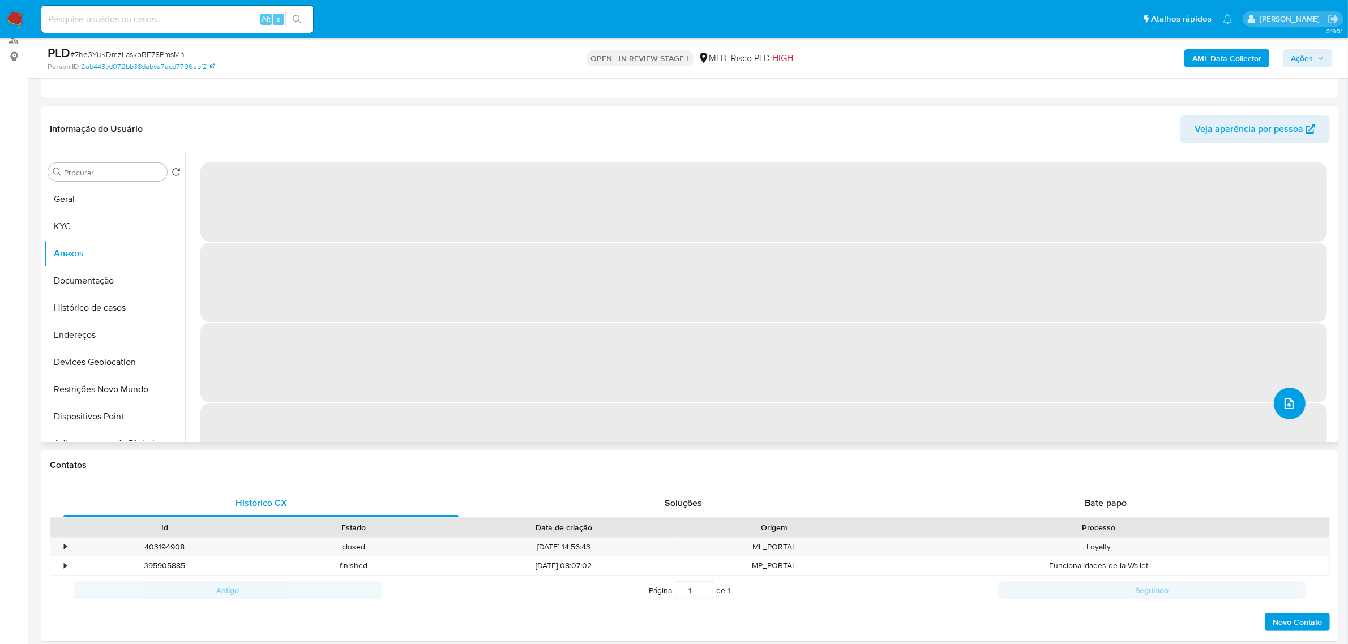
click at [1285, 398] on icon "upload-file" at bounding box center [1289, 403] width 9 height 11
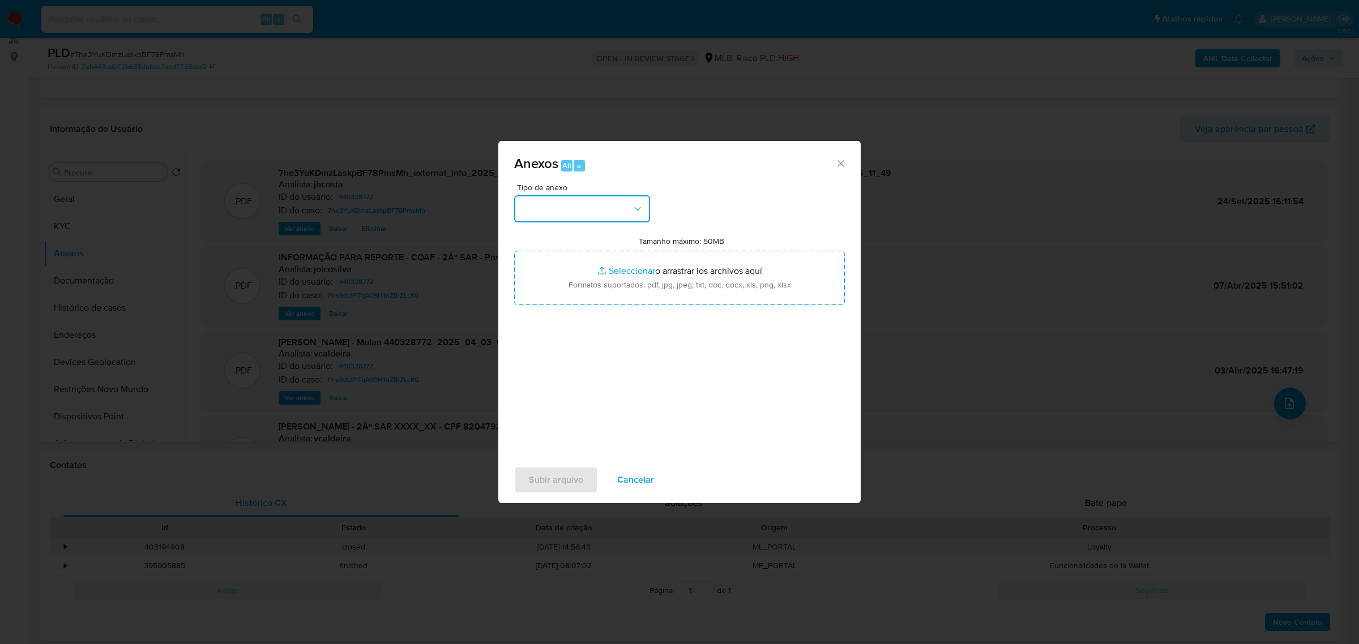
click at [598, 199] on button "button" at bounding box center [582, 208] width 136 height 27
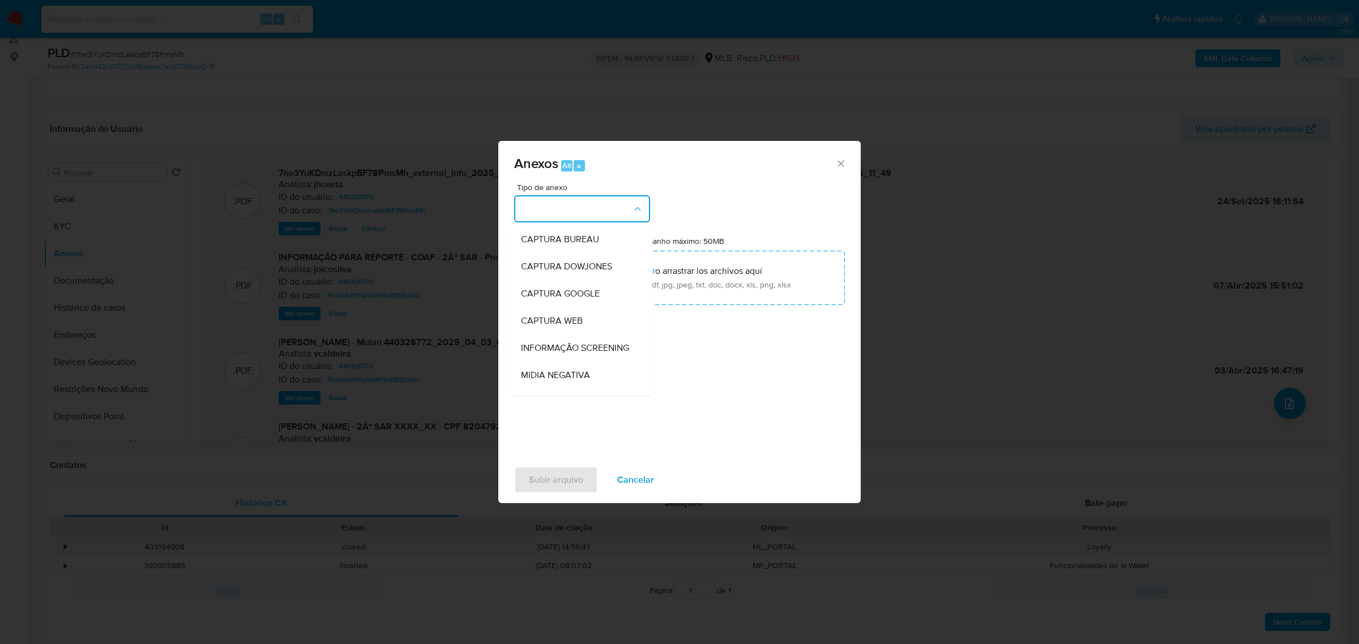
click at [259, 479] on div "Anexos Alt a Tipo de anexo CAPTURA BUREAU CAPTURA DOWJONES CAPTURA GOOGLE CAPTU…" at bounding box center [679, 322] width 1359 height 644
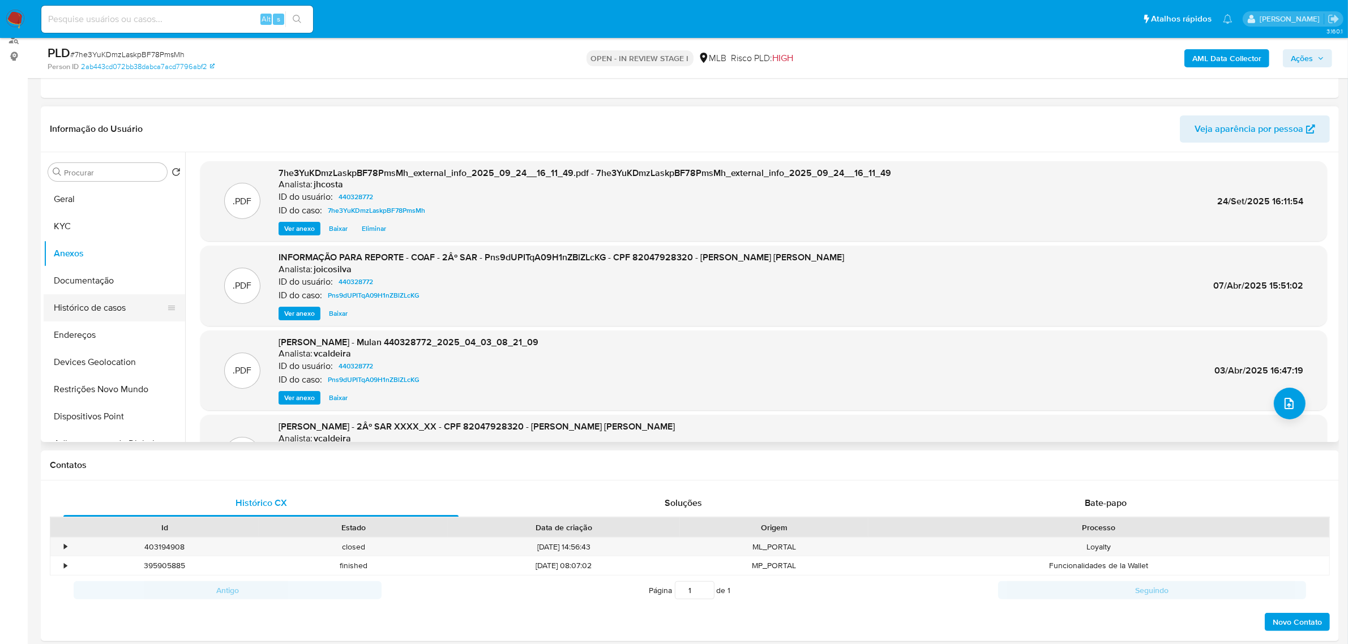
click at [96, 302] on button "Histórico de casos" at bounding box center [110, 307] width 132 height 27
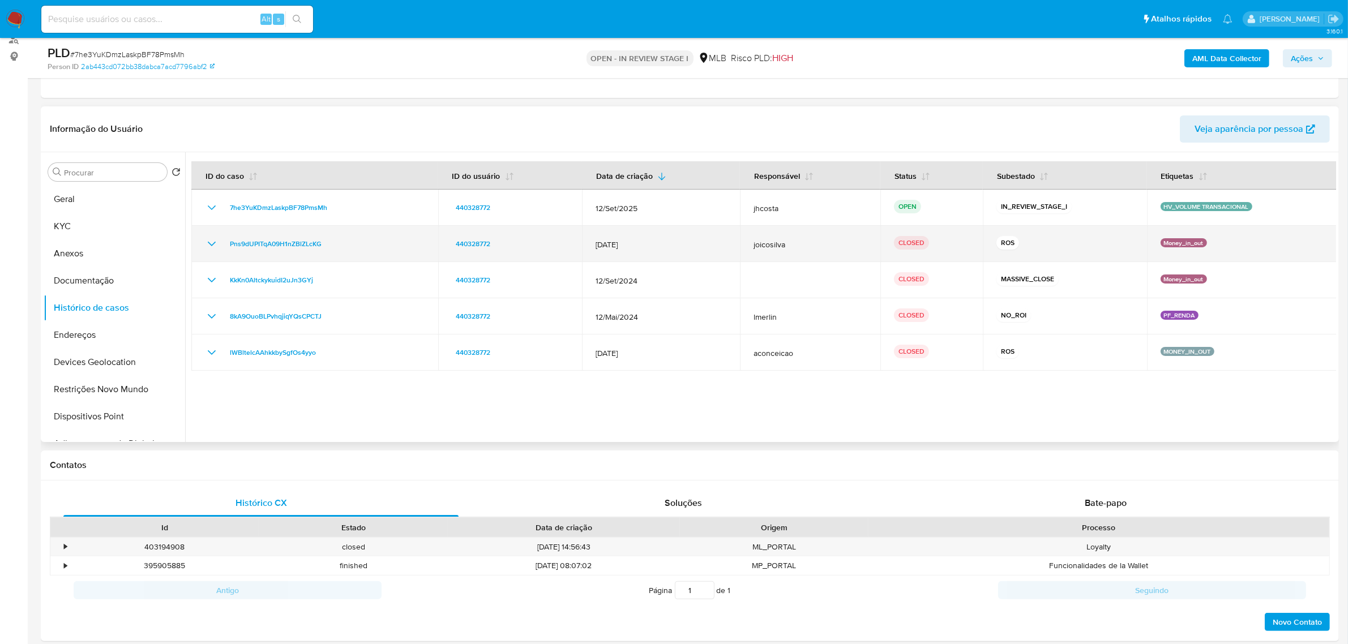
click at [214, 242] on icon "Mostrar/Ocultar" at bounding box center [212, 244] width 8 height 5
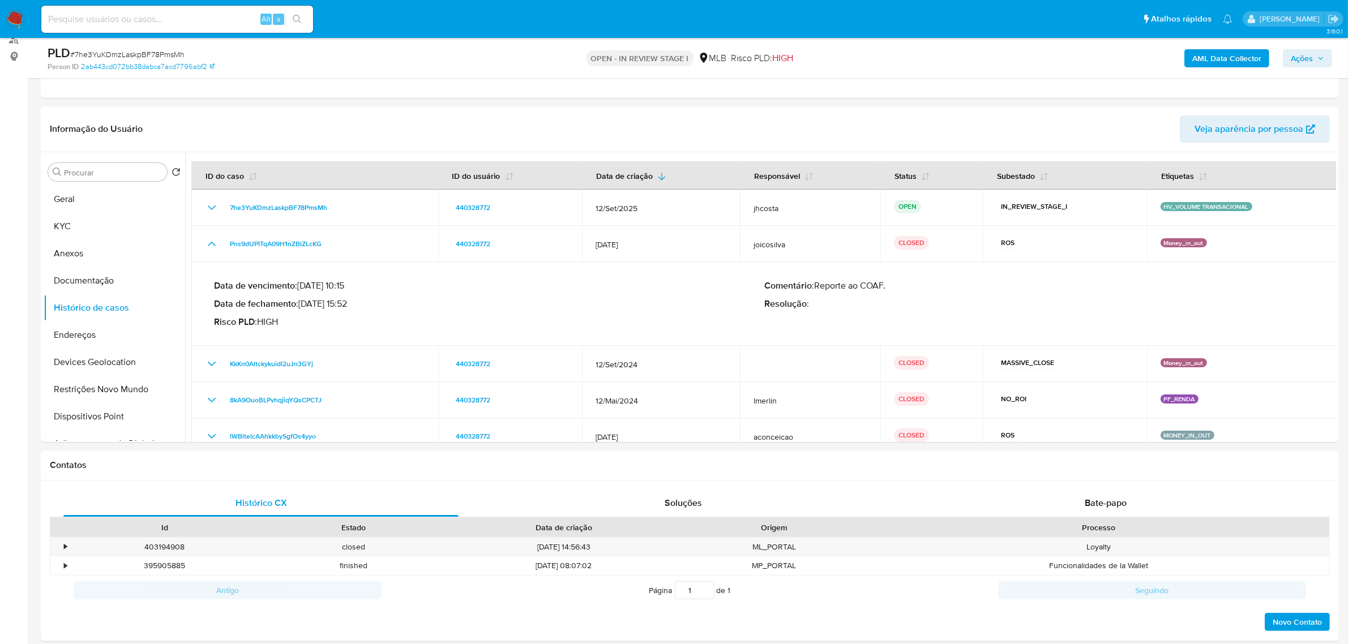
click at [1311, 64] on span "Ações" at bounding box center [1302, 58] width 22 height 18
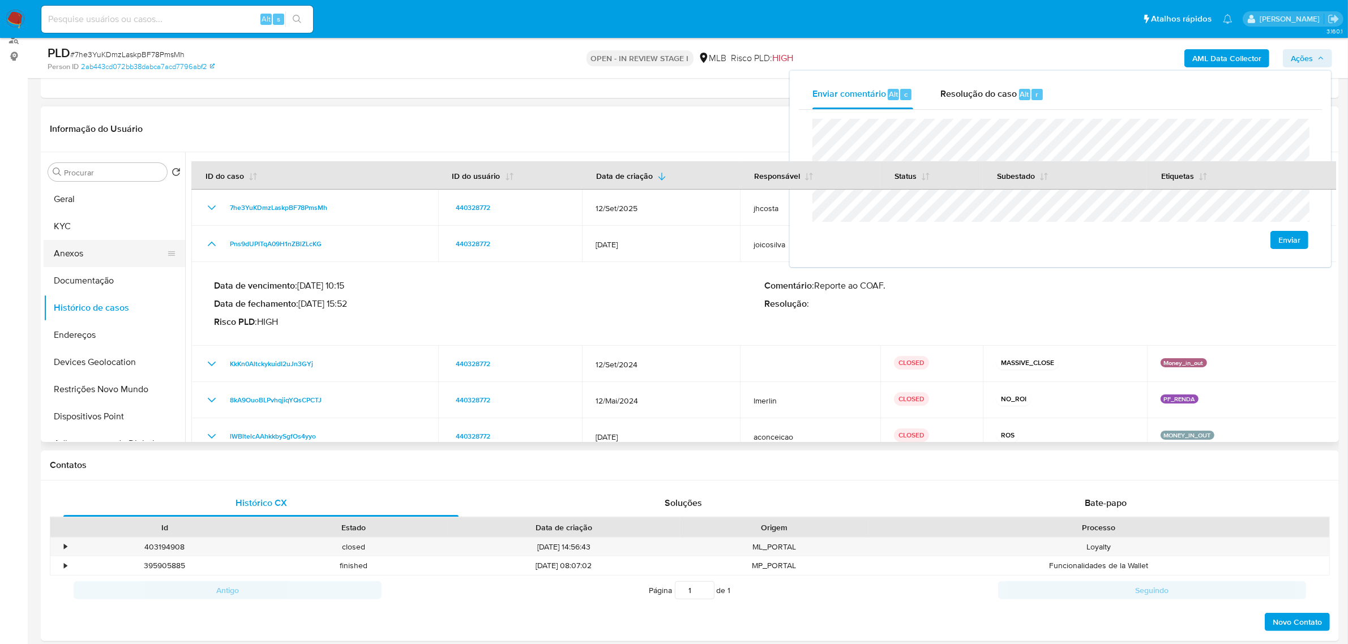
click at [89, 256] on button "Anexos" at bounding box center [110, 253] width 132 height 27
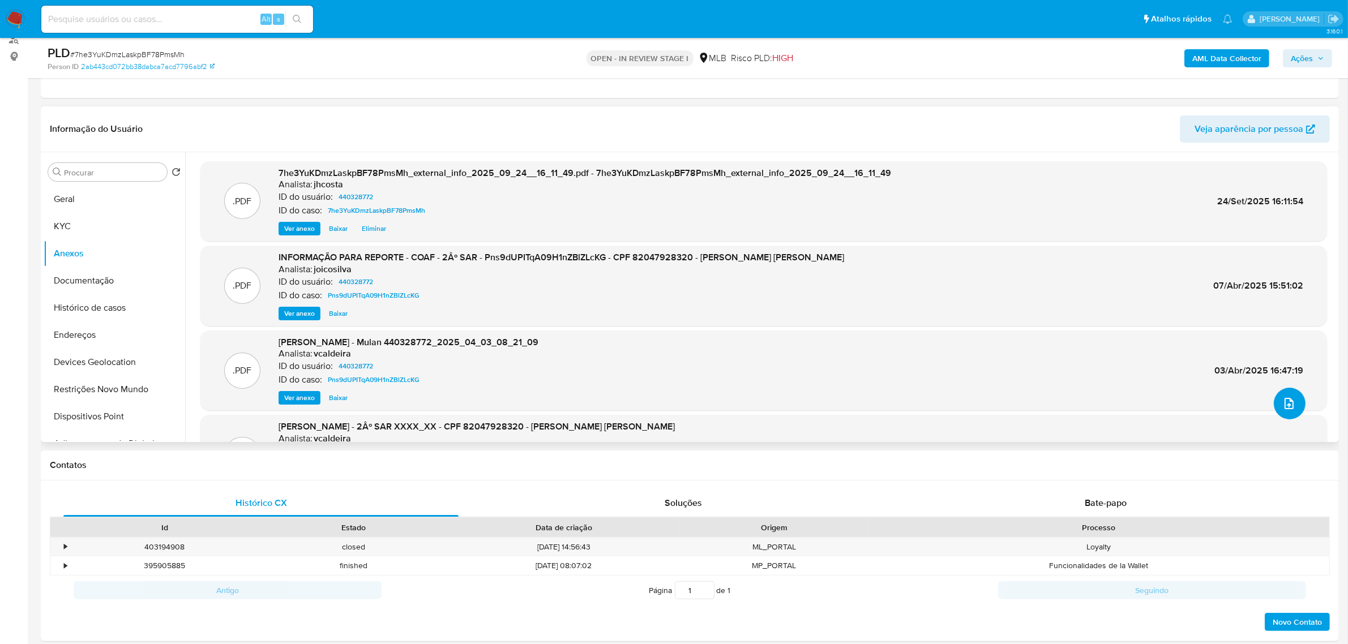
click at [1288, 401] on icon "upload-file" at bounding box center [1289, 404] width 14 height 14
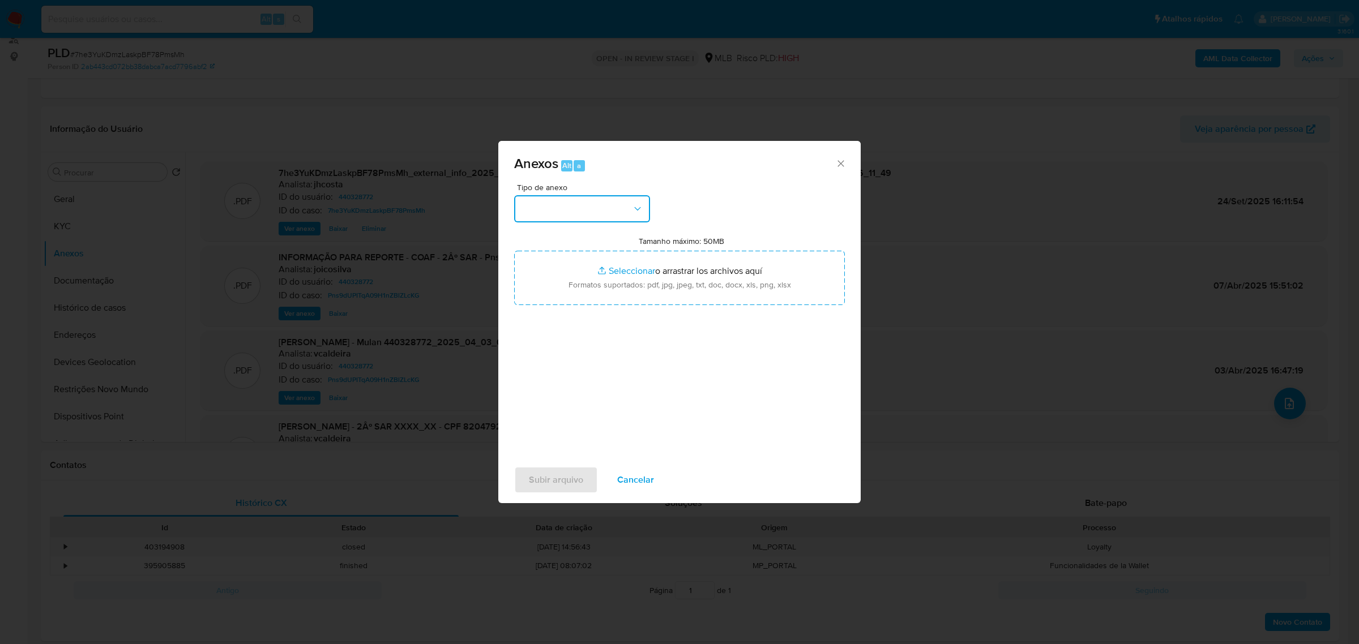
click at [574, 211] on button "button" at bounding box center [582, 208] width 136 height 27
click at [575, 301] on div "OUTROS" at bounding box center [579, 287] width 116 height 27
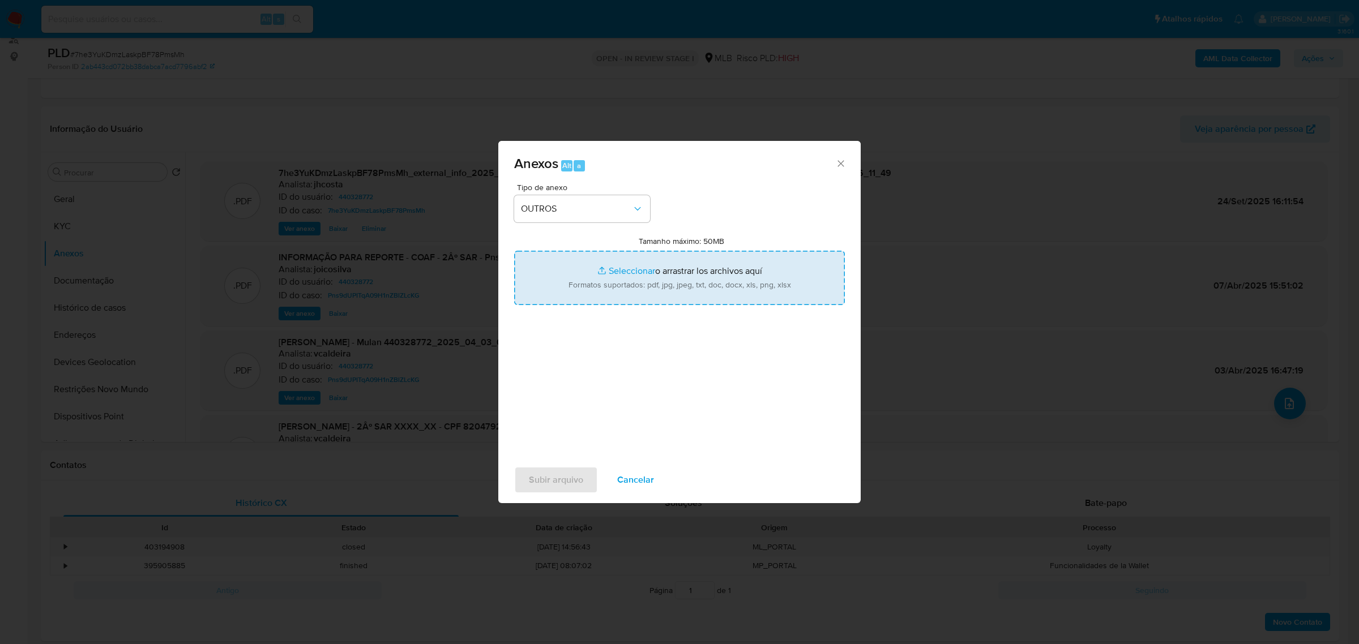
click at [632, 287] on input "Tamanho máximo: 50MB Seleccionar archivos" at bounding box center [679, 278] width 331 height 54
type input "C:\fakepath\Mulan 440328772_2025_09_24_10_11_07 (1).xlsx"
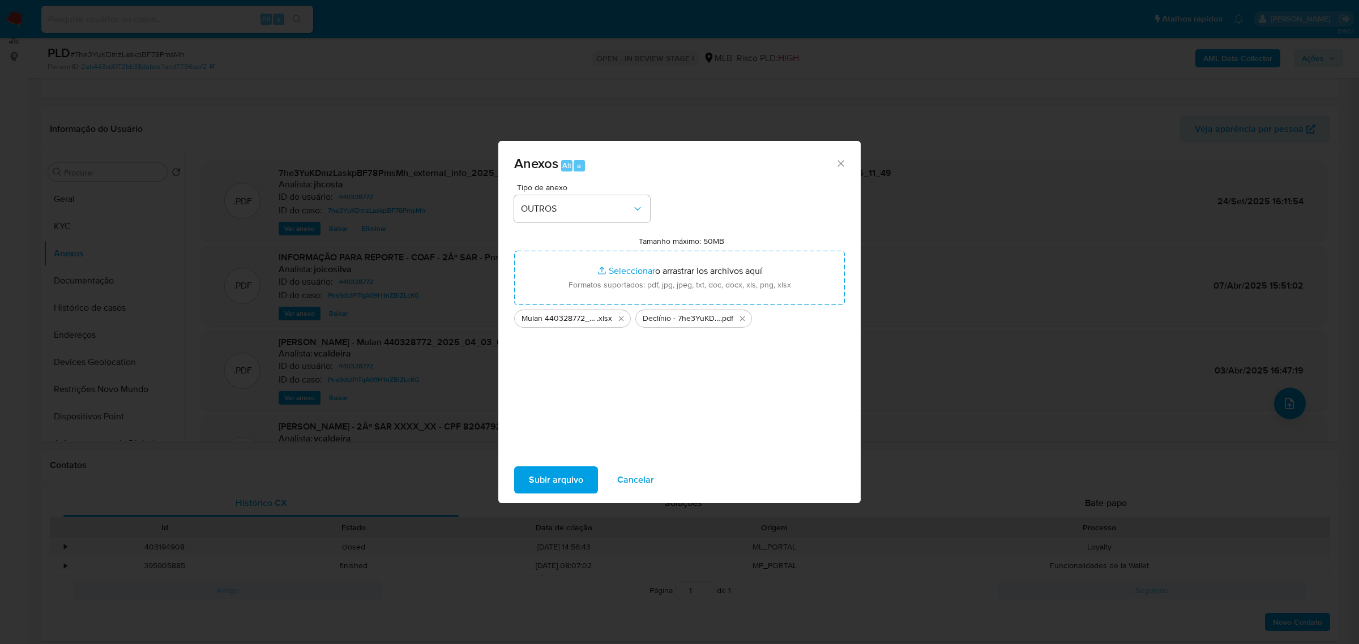
click at [570, 481] on span "Subir arquivo" at bounding box center [556, 480] width 54 height 25
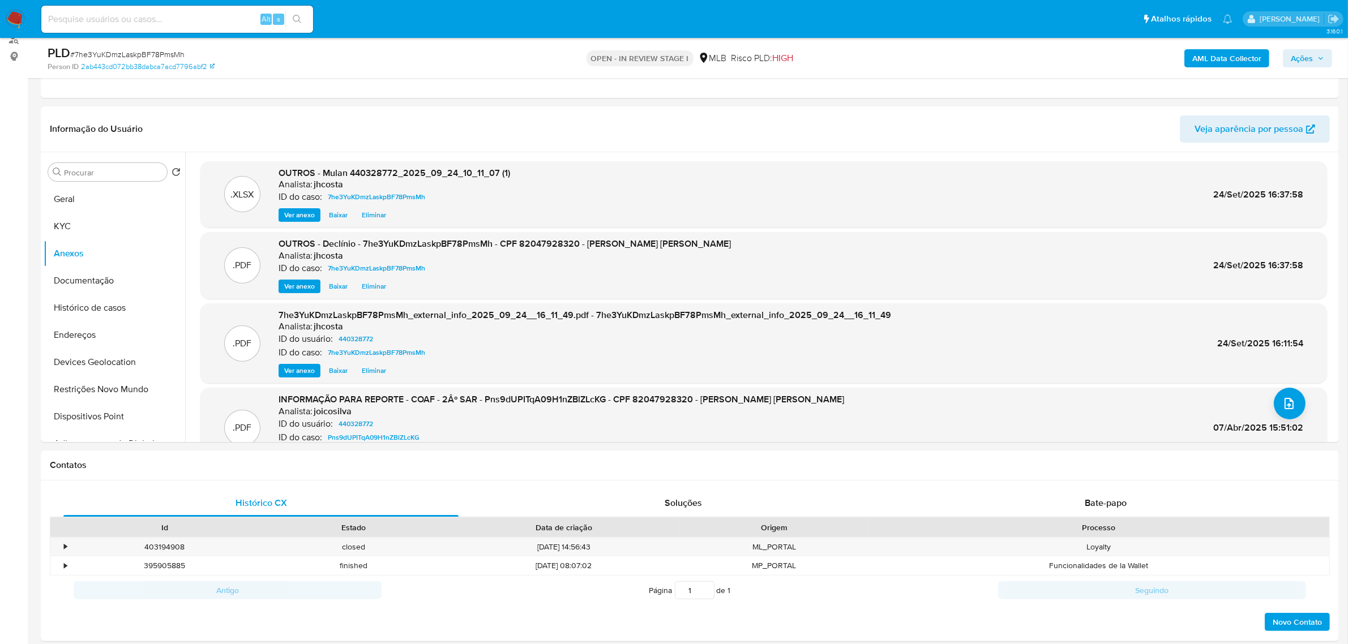
click at [1326, 55] on button "Ações" at bounding box center [1307, 58] width 49 height 18
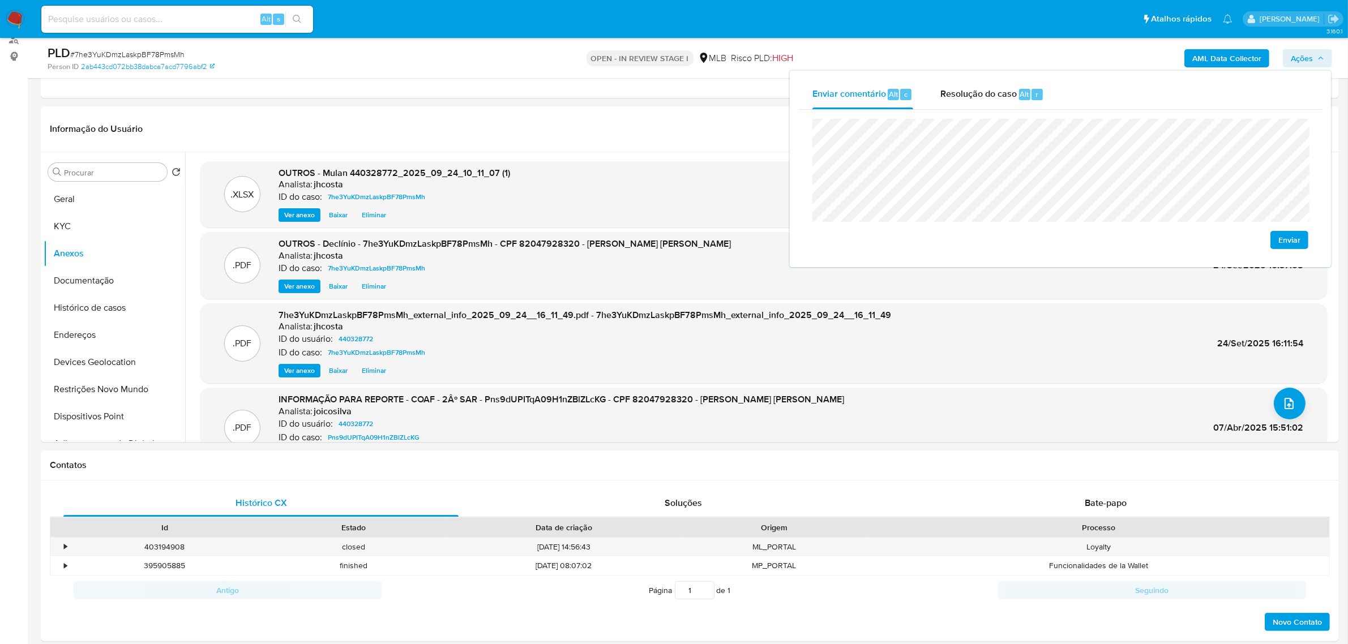
drag, startPoint x: 970, startPoint y: 97, endPoint x: 967, endPoint y: 114, distance: 16.8
click at [970, 98] on span "Resolução do caso" at bounding box center [978, 93] width 76 height 13
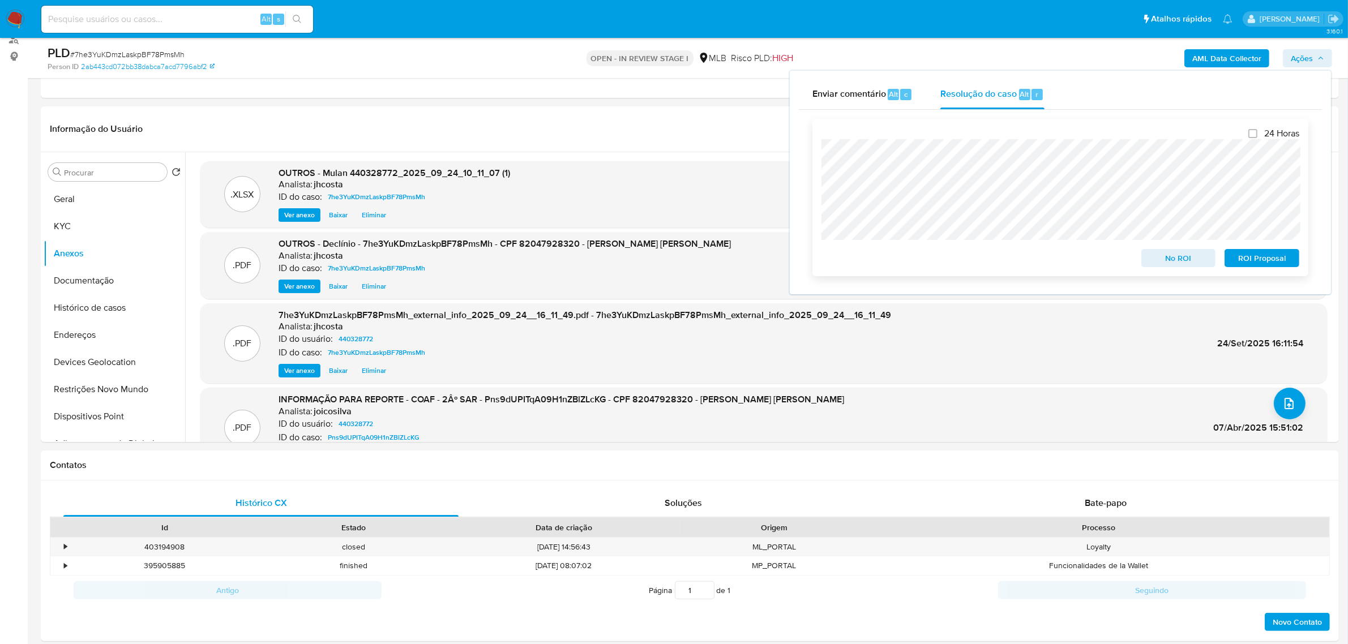
click at [1185, 261] on span "No ROI" at bounding box center [1178, 258] width 59 height 16
